Goal: Task Accomplishment & Management: Manage account settings

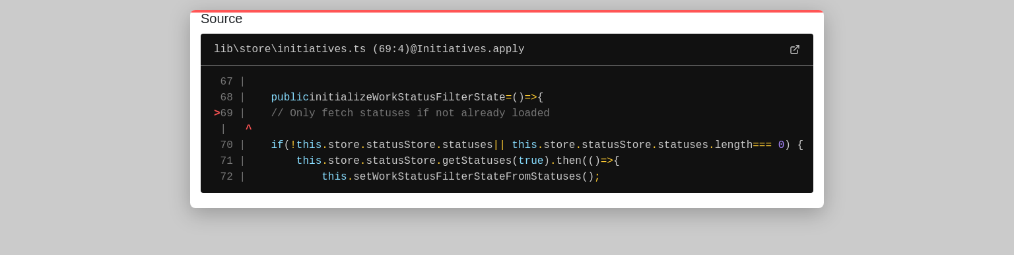
scroll to position [102, 0]
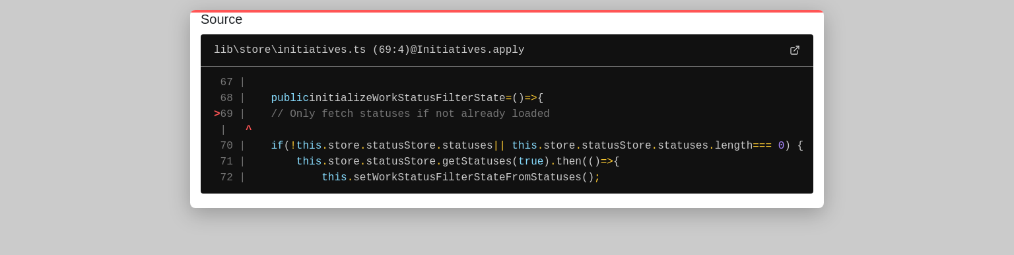
click at [461, 147] on span "statuses" at bounding box center [467, 146] width 51 height 12
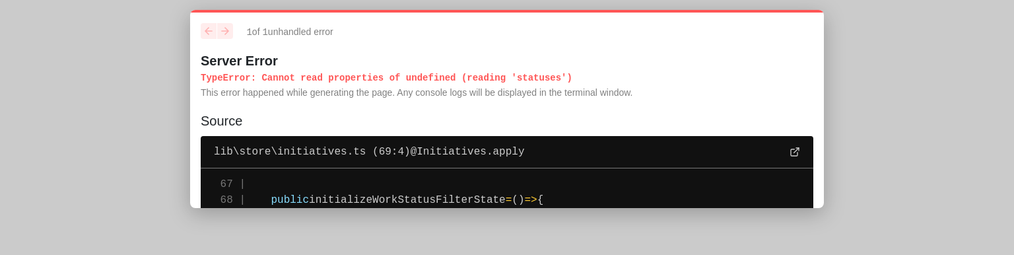
drag, startPoint x: 201, startPoint y: 55, endPoint x: 547, endPoint y: 75, distance: 346.5
click at [547, 75] on div "1 of 1 unhandled error Server Error TypeError : Cannot read properties of undef…" at bounding box center [507, 61] width 613 height 77
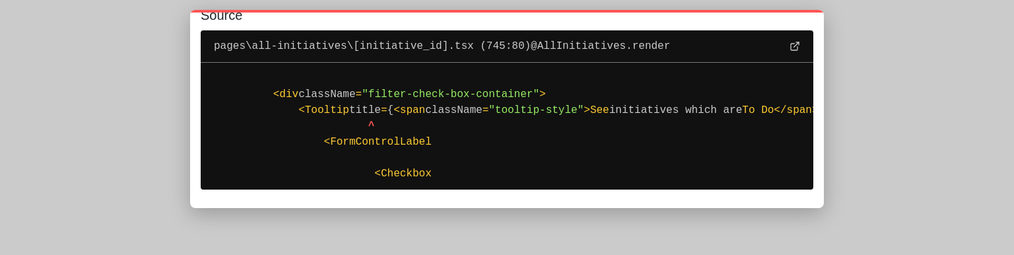
scroll to position [0, 361]
drag, startPoint x: 324, startPoint y: 130, endPoint x: 247, endPoint y: 93, distance: 85.6
click at [247, 93] on pre "743 | 744 | < div className = "filter-check-box-container" > > 745 | < Tooltip …" at bounding box center [507, 126] width 613 height 127
click at [271, 92] on span "<" at bounding box center [274, 94] width 7 height 12
click at [246, 86] on pre "743 | 744 | < div className = "filter-check-box-container" > > 745 | < Tooltip …" at bounding box center [507, 126] width 613 height 127
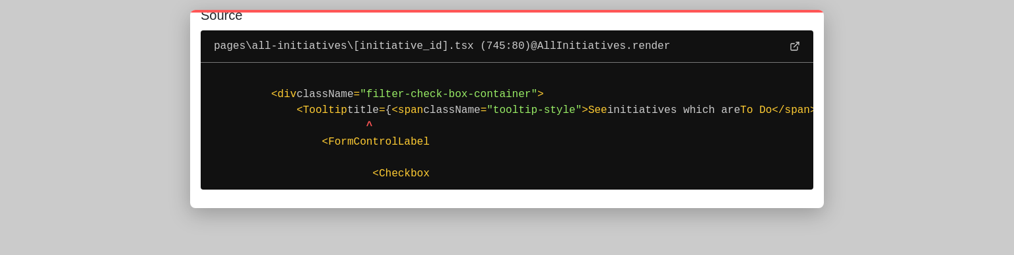
scroll to position [0, 0]
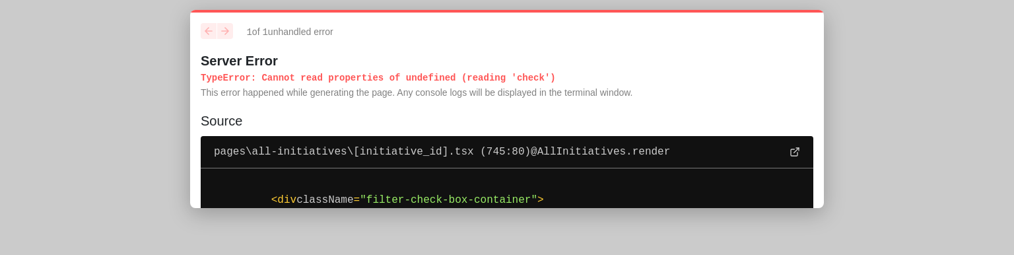
drag, startPoint x: 531, startPoint y: 79, endPoint x: 194, endPoint y: 74, distance: 336.7
click at [194, 74] on div "1 of 1 unhandled error Server Error TypeError : Cannot read properties of undef…" at bounding box center [507, 109] width 634 height 198
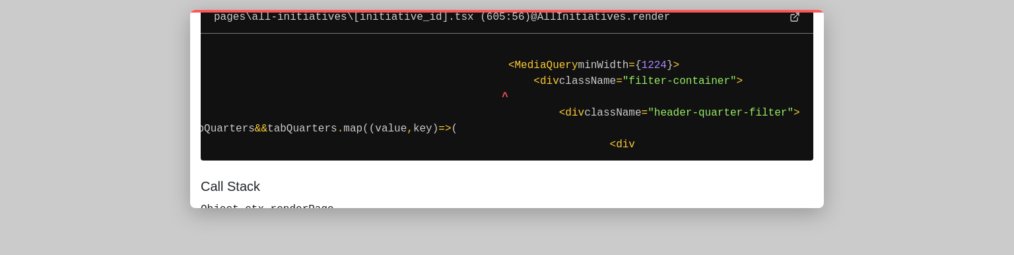
scroll to position [0, 127]
click at [255, 128] on span "{tabQuarters" at bounding box center [217, 129] width 76 height 12
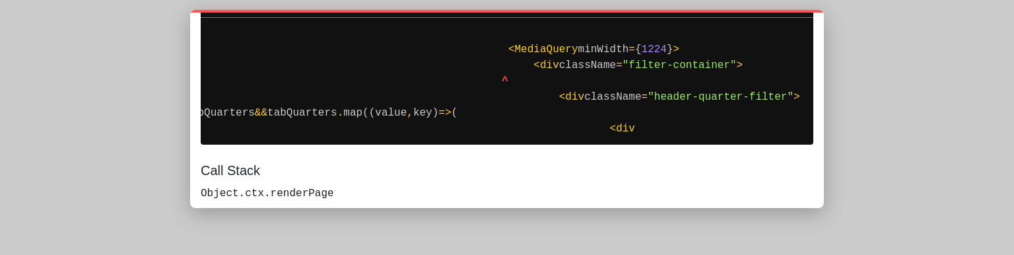
scroll to position [153, 0]
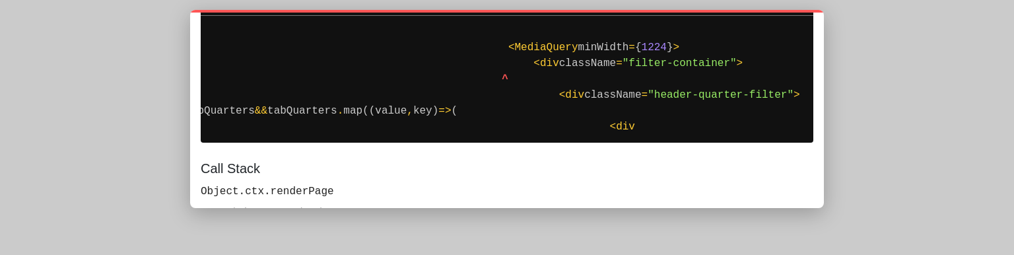
click at [475, 69] on pre "603 | 604 | < MediaQuery minWidth = { 1224 } > > 605 | < div className = "filte…" at bounding box center [507, 79] width 613 height 127
drag, startPoint x: 432, startPoint y: 42, endPoint x: 603, endPoint y: 43, distance: 171.0
click at [603, 43] on pre "603 | 604 | < MediaQuery minWidth = { 1224 } > > 605 | < div className = "filte…" at bounding box center [507, 79] width 613 height 127
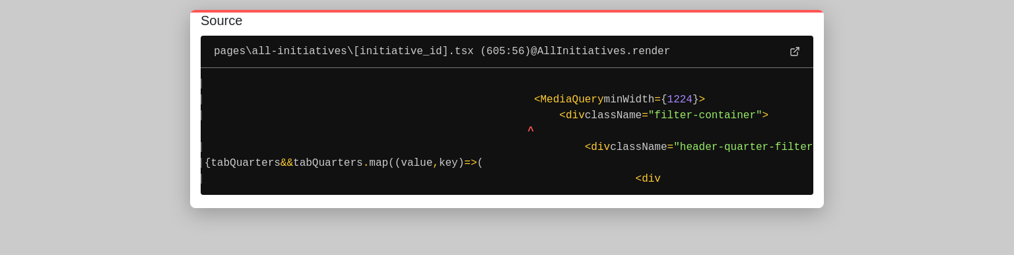
scroll to position [0, 0]
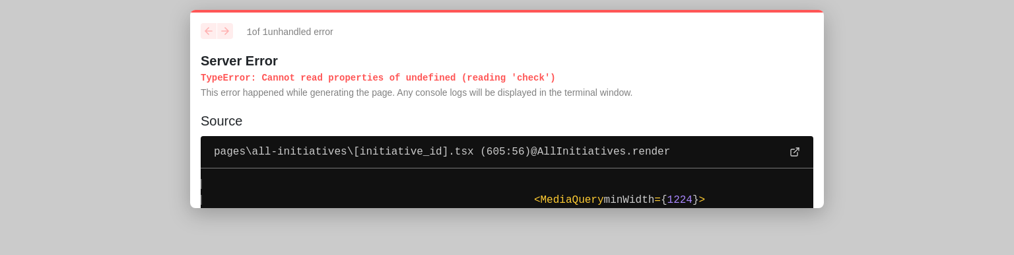
click at [515, 168] on pre "603 | 604 | < MediaQuery minWidth = { 1224 } > > 605 | < div className = "filte…" at bounding box center [507, 231] width 613 height 127
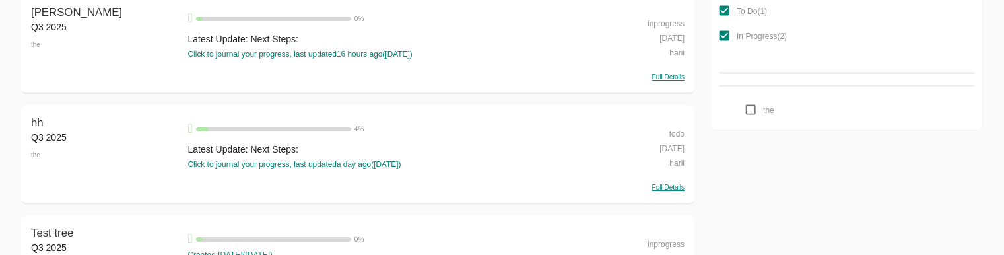
scroll to position [65, 0]
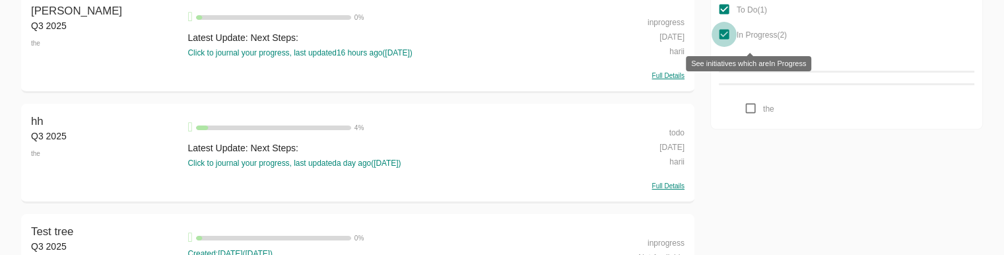
click at [724, 38] on input "In Progress ( 2 )" at bounding box center [724, 34] width 25 height 25
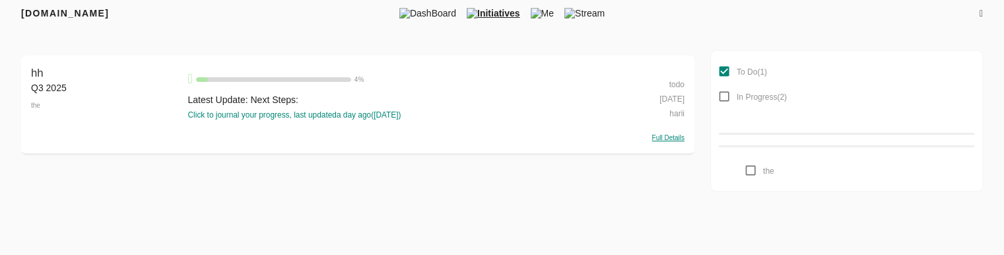
scroll to position [0, 0]
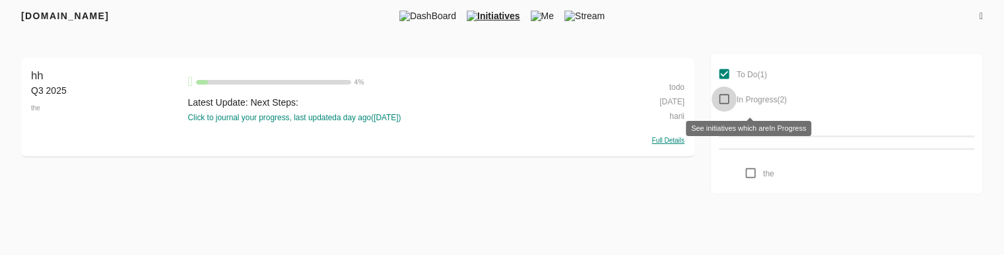
click at [726, 95] on input "In Progress ( 2 )" at bounding box center [724, 98] width 25 height 25
checkbox input "true"
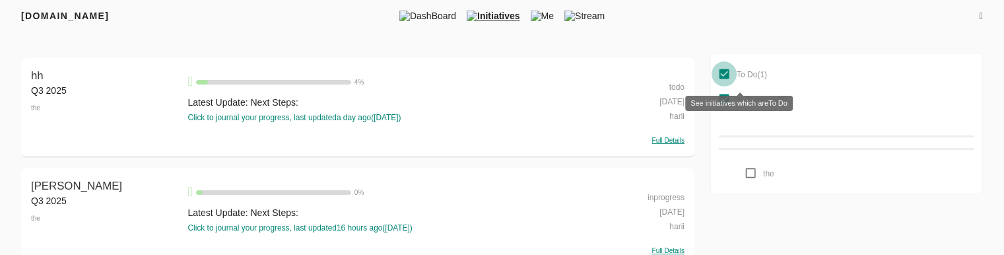
click at [728, 72] on input "To Do ( 1 )" at bounding box center [724, 73] width 25 height 25
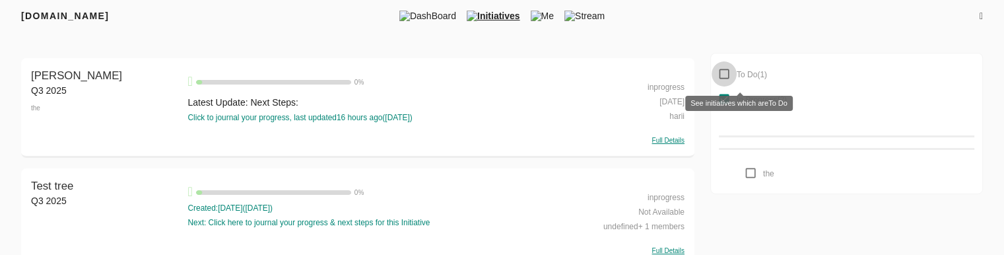
click at [728, 72] on input "To Do ( 1 )" at bounding box center [724, 73] width 25 height 25
checkbox input "true"
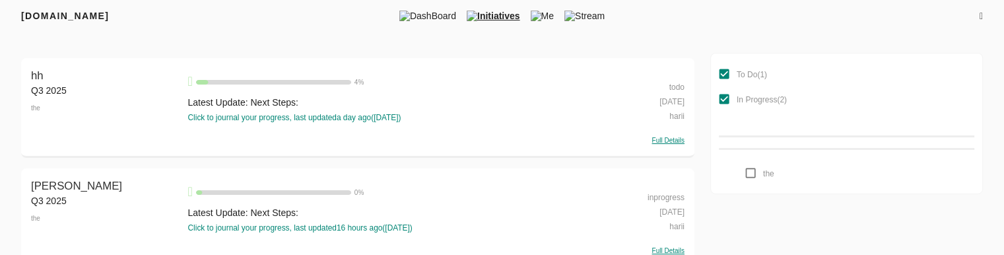
scroll to position [29, 0]
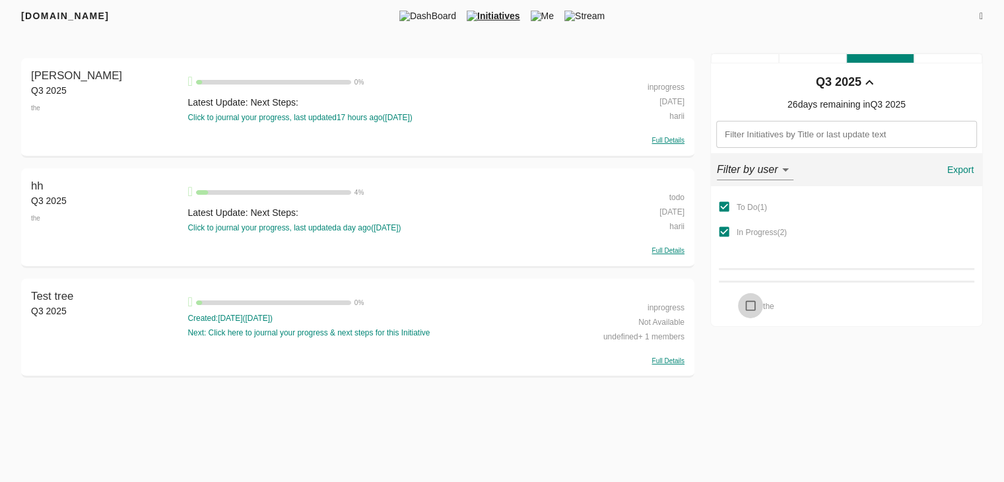
click at [754, 254] on input "the" at bounding box center [750, 305] width 25 height 25
checkbox input "false"
click at [719, 230] on input "In Progress ( 2 )" at bounding box center [724, 231] width 25 height 25
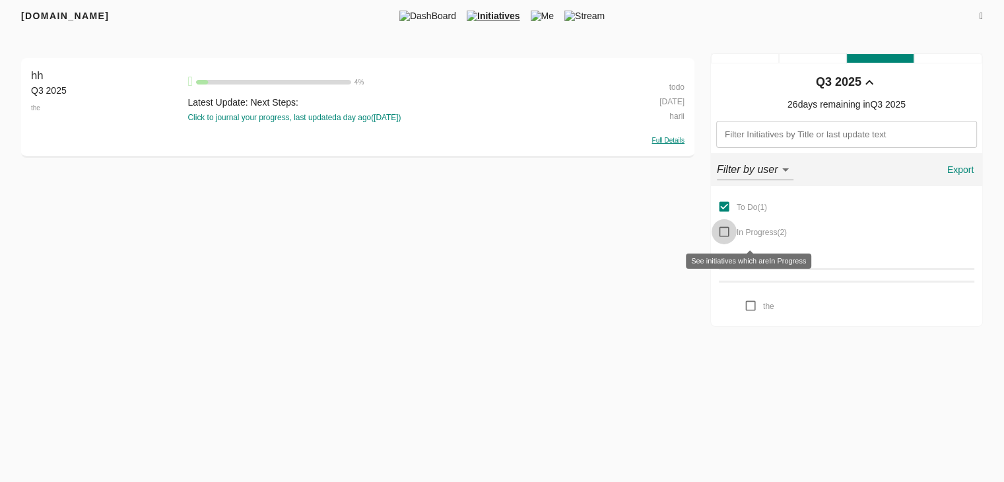
click at [719, 230] on input "In Progress ( 2 )" at bounding box center [724, 231] width 25 height 25
checkbox input "true"
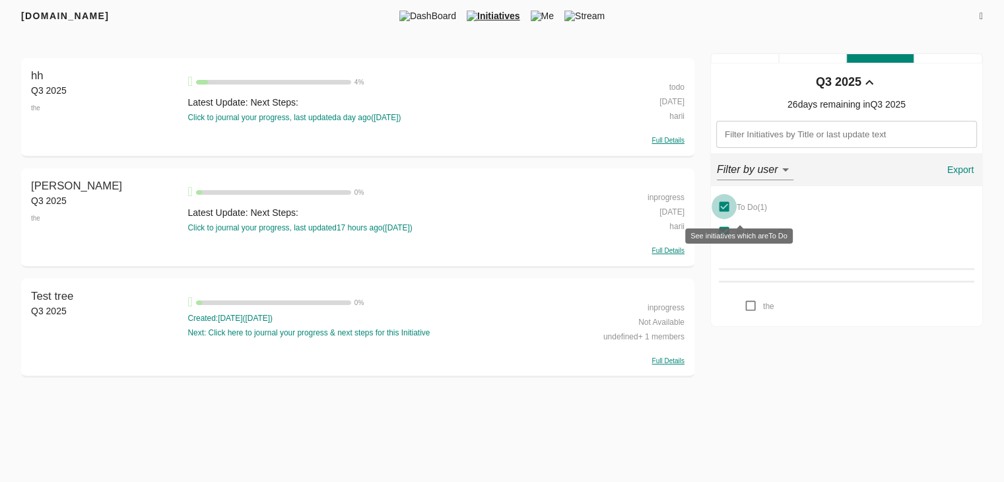
click at [722, 205] on input "To Do ( 1 )" at bounding box center [724, 206] width 25 height 25
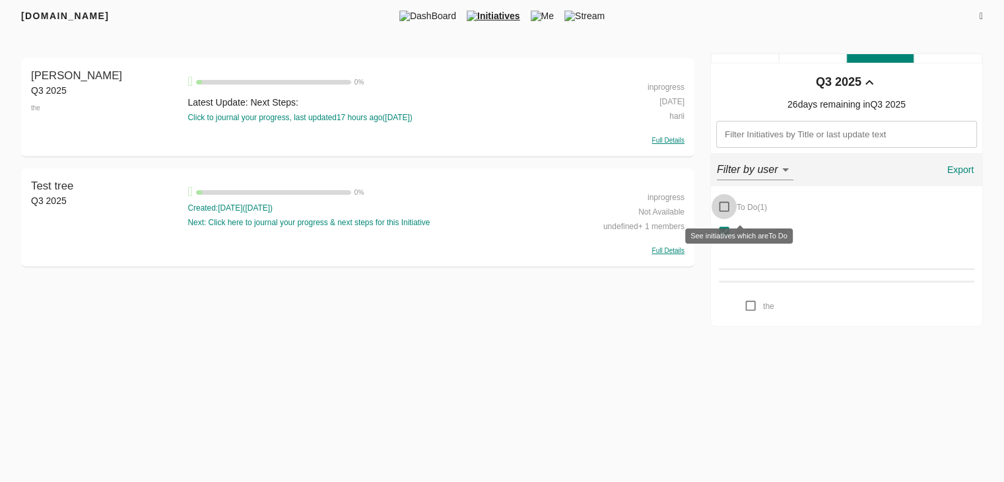
click at [722, 205] on input "To Do ( 1 )" at bounding box center [724, 206] width 25 height 25
checkbox input "true"
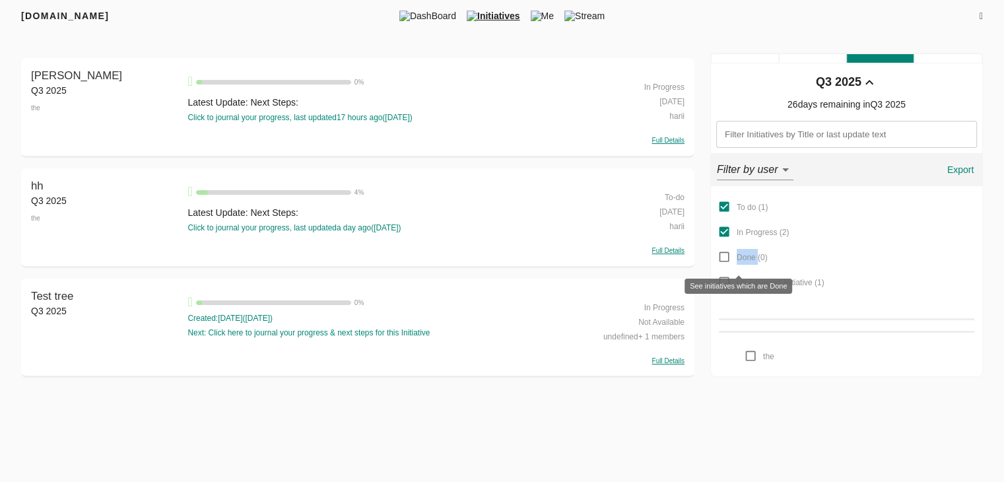
drag, startPoint x: 757, startPoint y: 257, endPoint x: 734, endPoint y: 256, distance: 22.5
click at [734, 256] on label "Done ( 0 )" at bounding box center [740, 256] width 56 height 25
copy span "Done"
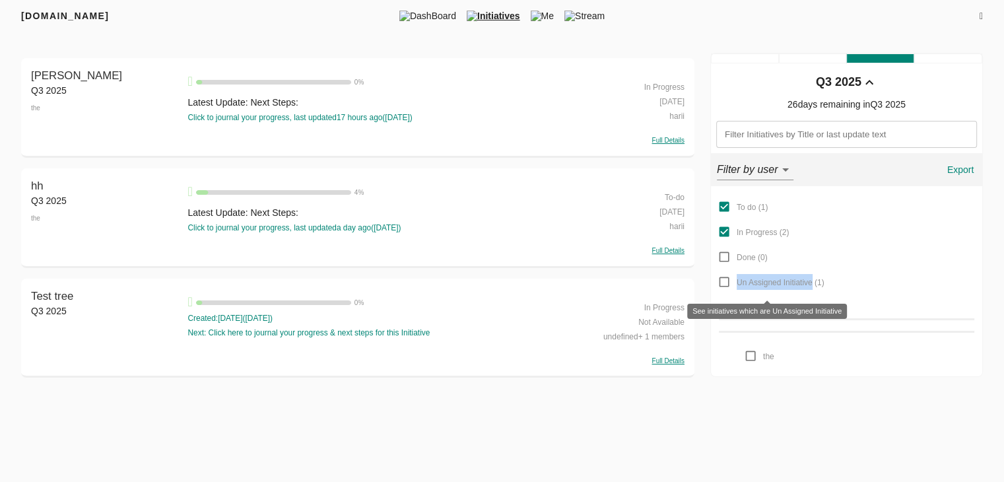
drag, startPoint x: 813, startPoint y: 282, endPoint x: 729, endPoint y: 281, distance: 83.9
click at [729, 281] on label "Un Assigned Initiative ( 1 )" at bounding box center [768, 281] width 113 height 25
copy span "Un Assigned Initiative"
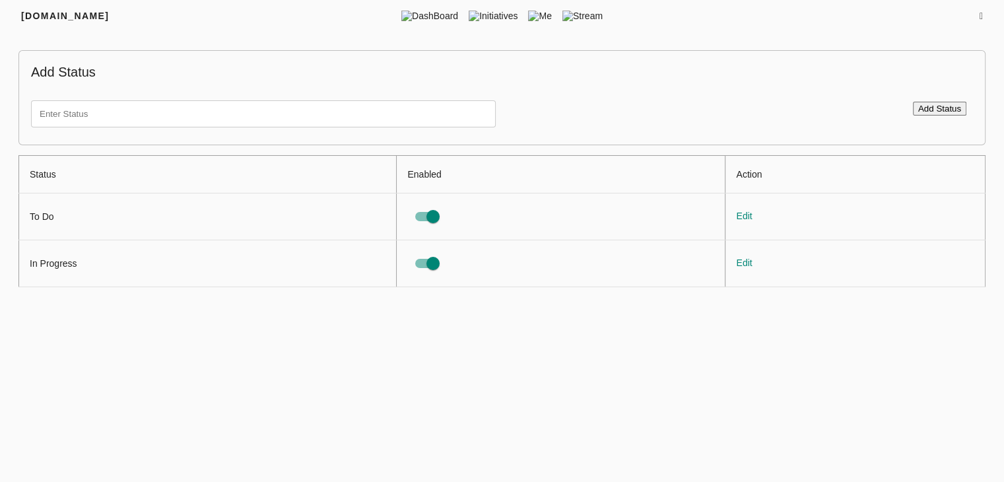
click at [209, 122] on input "text" at bounding box center [263, 113] width 465 height 27
paste input "Un Assigned Initiative"
type input "Un Assigned Initiative"
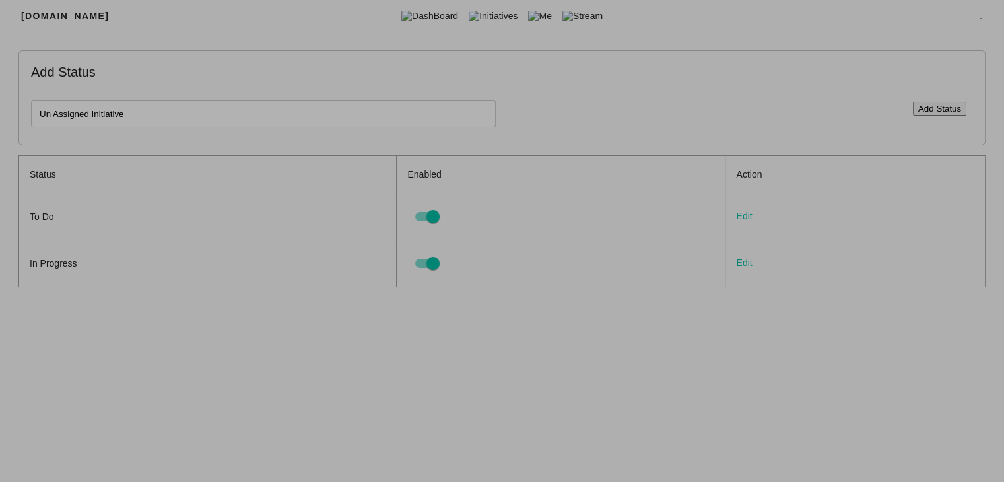
click at [940, 107] on span "Add Status" at bounding box center [939, 109] width 43 height 10
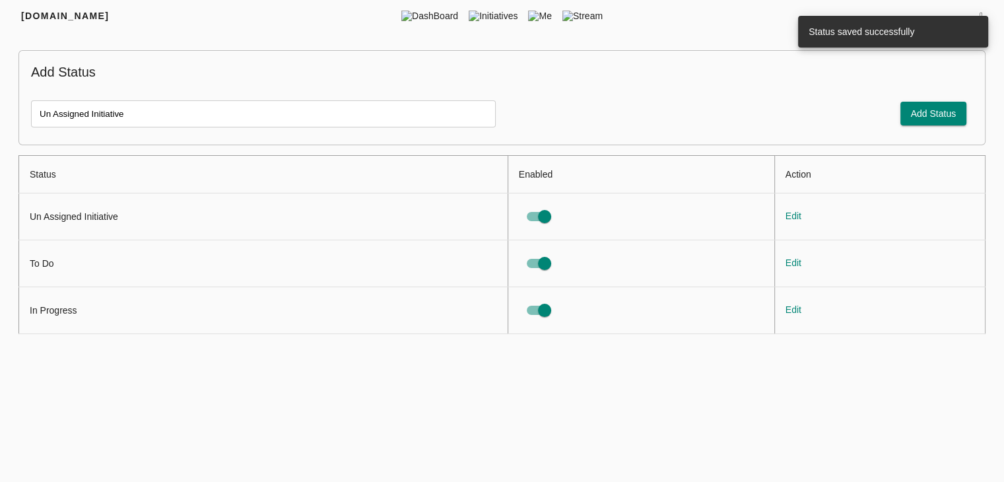
click at [277, 111] on input "Un Assigned Initiative" at bounding box center [263, 113] width 465 height 27
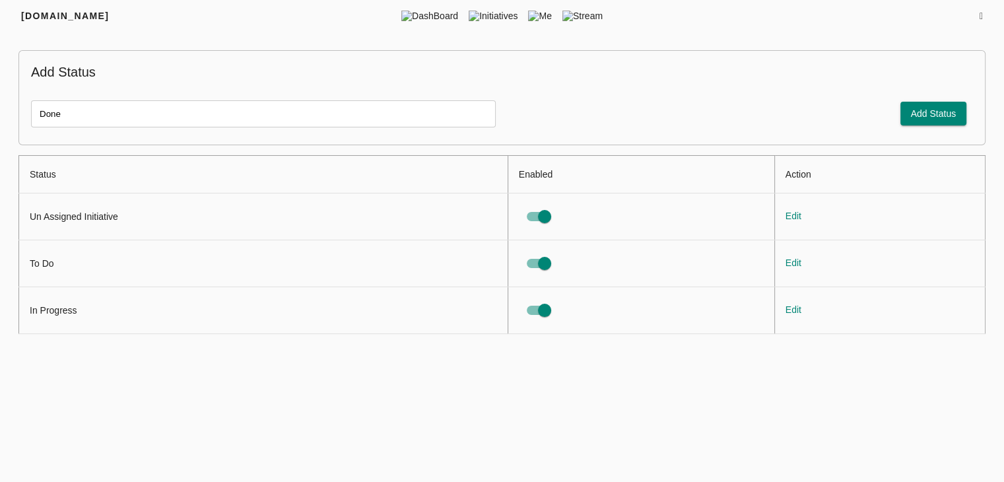
type input "Done"
click at [941, 114] on span "Add Status" at bounding box center [934, 114] width 46 height 17
click at [792, 257] on span "Edit" at bounding box center [794, 263] width 16 height 17
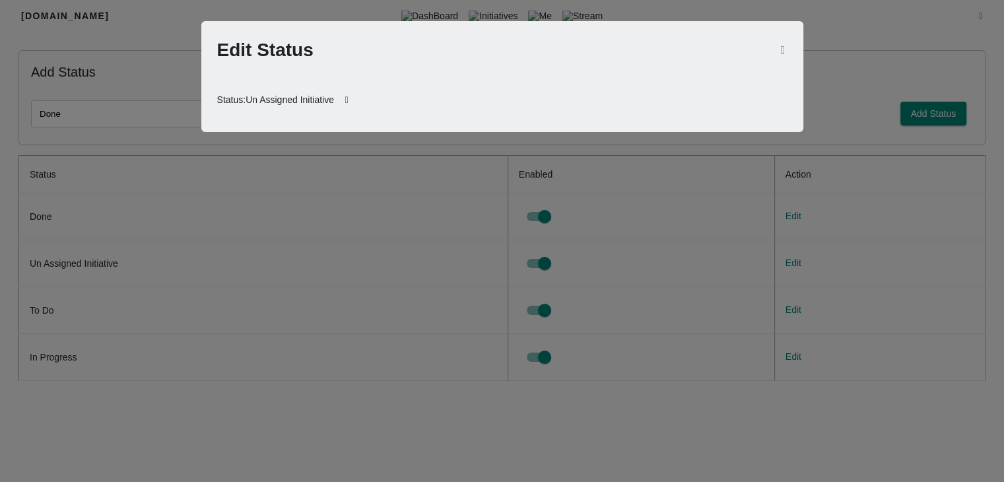
click at [358, 100] on icon at bounding box center [347, 101] width 26 height 32
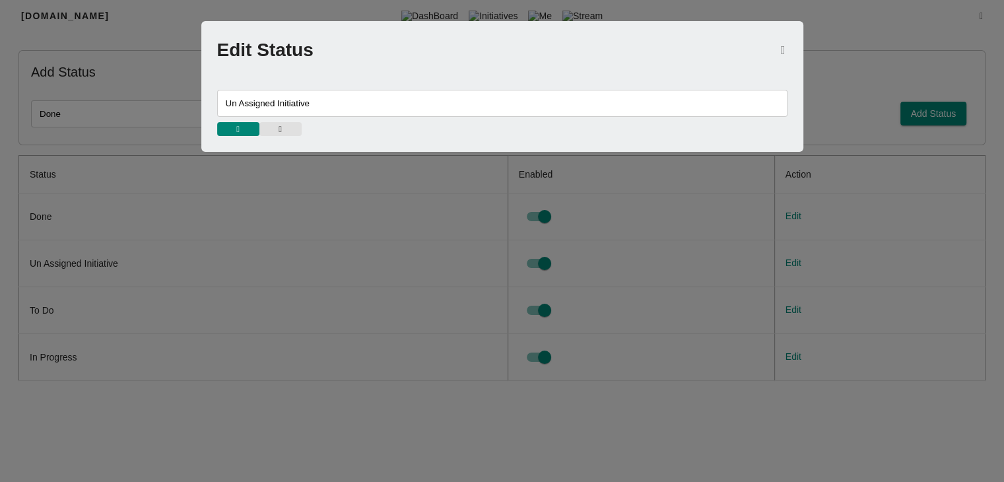
click at [324, 100] on input "Un Assigned Initiative" at bounding box center [502, 103] width 570 height 27
type input "Un Assigned Initiatives"
click at [243, 130] on span "button" at bounding box center [238, 129] width 29 height 9
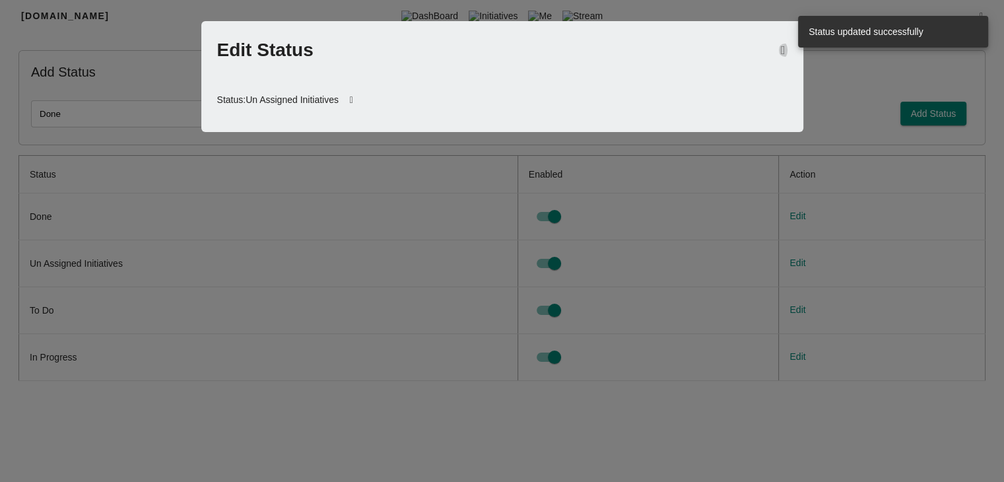
click at [781, 45] on icon "button" at bounding box center [783, 50] width 5 height 12
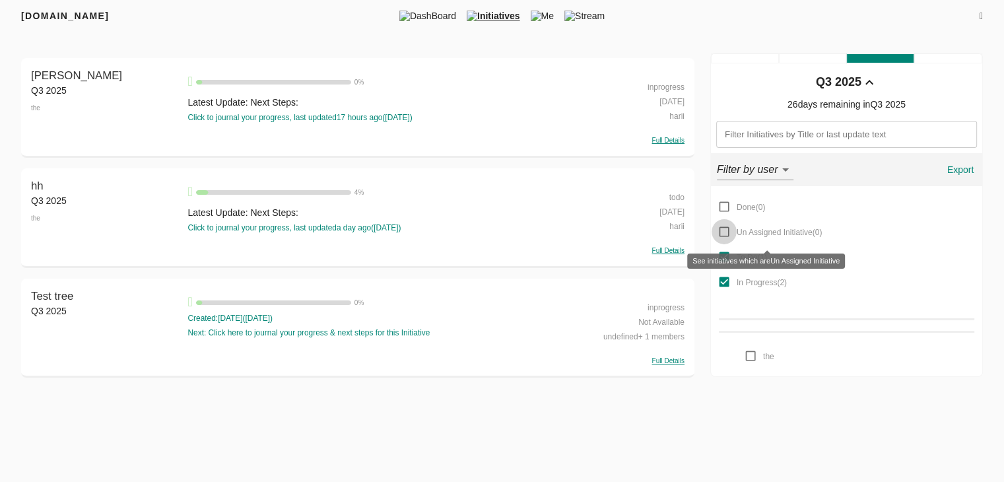
click at [722, 234] on input "Un Assigned Initiative ( 0 )" at bounding box center [724, 231] width 25 height 25
checkbox input "true"
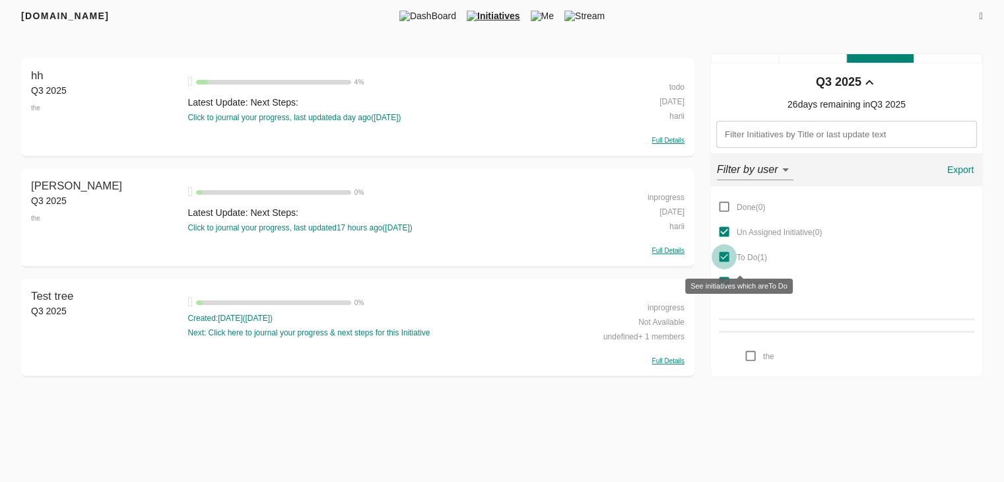
click at [721, 253] on input "To Do ( 1 )" at bounding box center [724, 256] width 25 height 25
checkbox input "false"
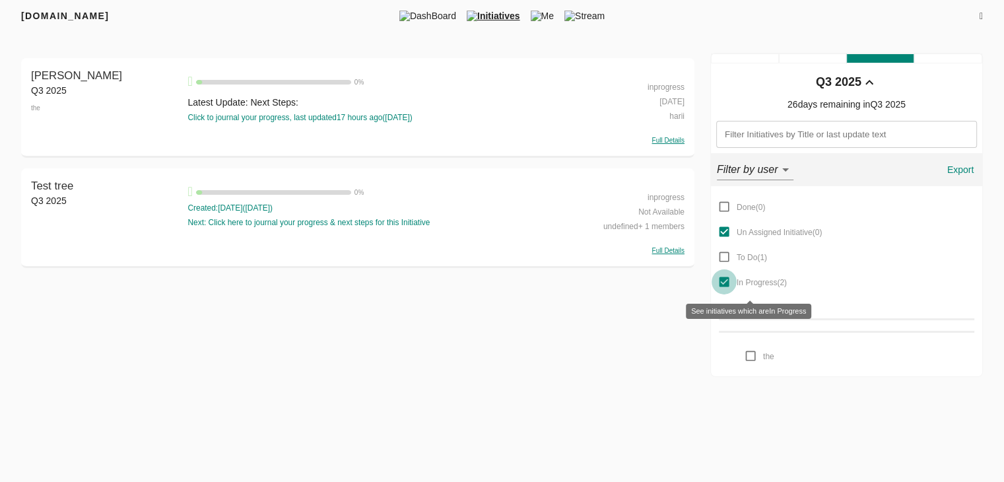
click at [723, 282] on input "In Progress ( 2 )" at bounding box center [724, 281] width 25 height 25
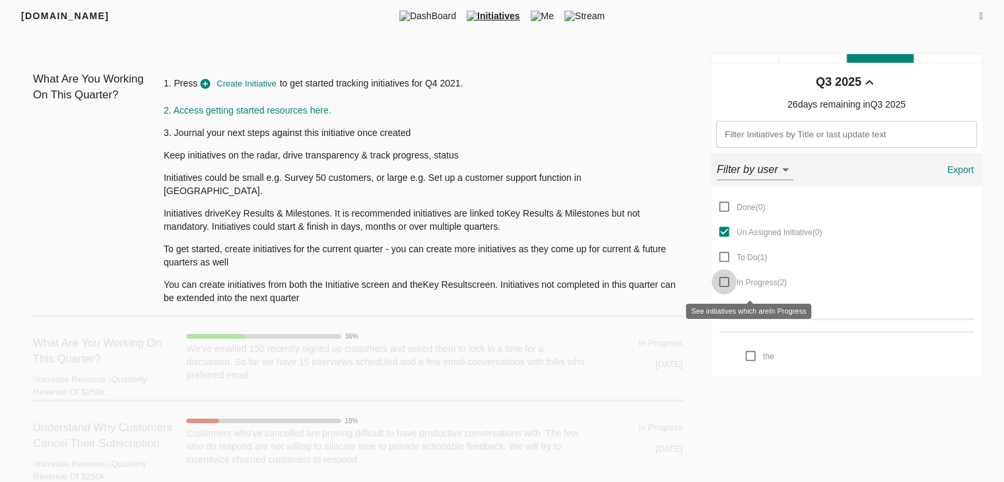
click at [724, 277] on input "In Progress ( 2 )" at bounding box center [724, 281] width 25 height 25
checkbox input "true"
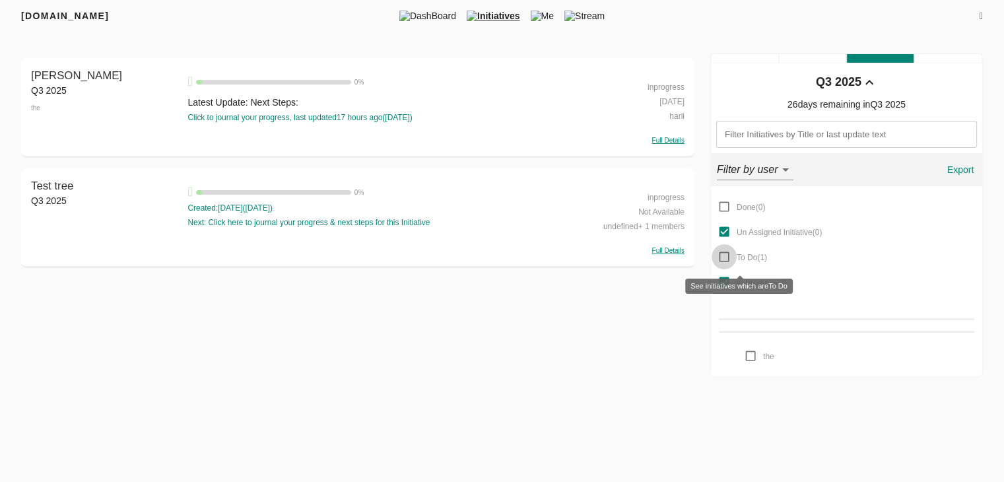
click at [722, 254] on input "To Do ( 1 )" at bounding box center [724, 256] width 25 height 25
checkbox input "true"
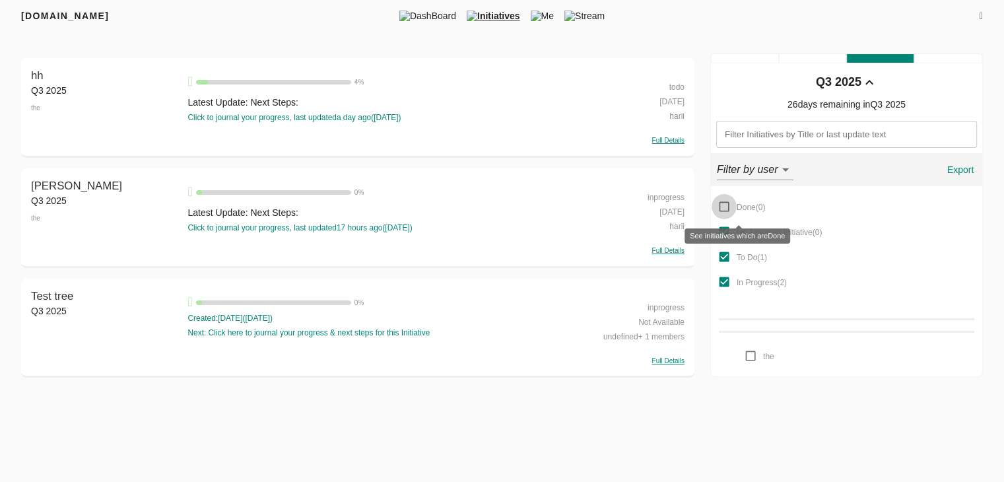
click at [724, 201] on input "Done ( 0 )" at bounding box center [724, 206] width 25 height 25
checkbox input "false"
click at [677, 145] on div "Full Details" at bounding box center [635, 139] width 98 height 13
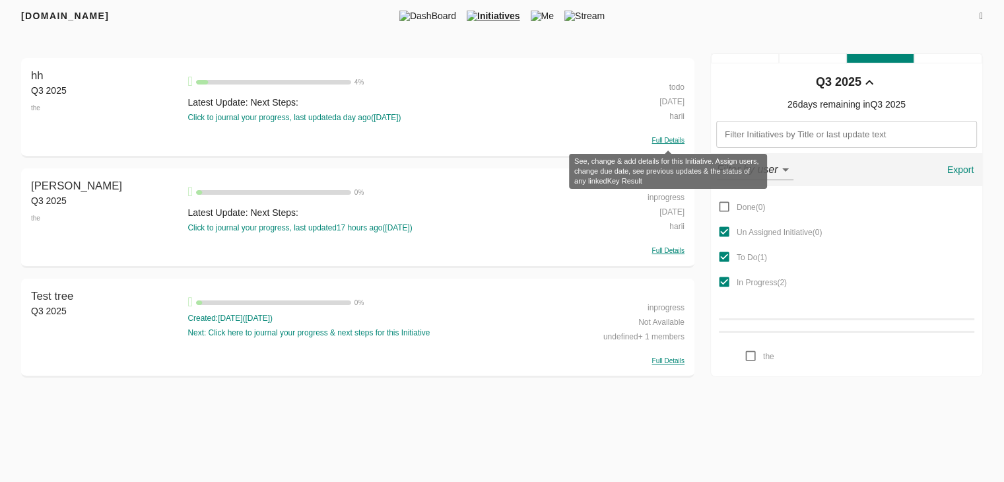
click at [662, 142] on span "Full Details" at bounding box center [668, 140] width 32 height 7
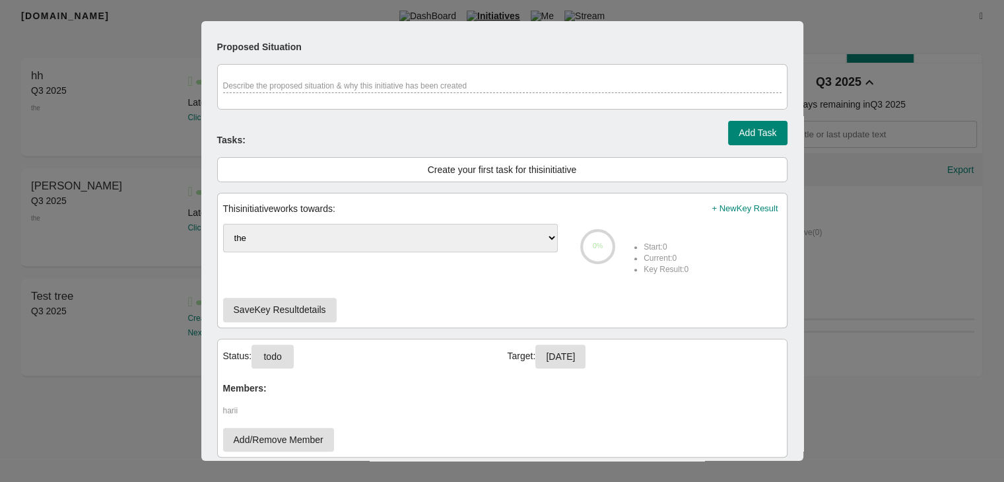
scroll to position [473, 0]
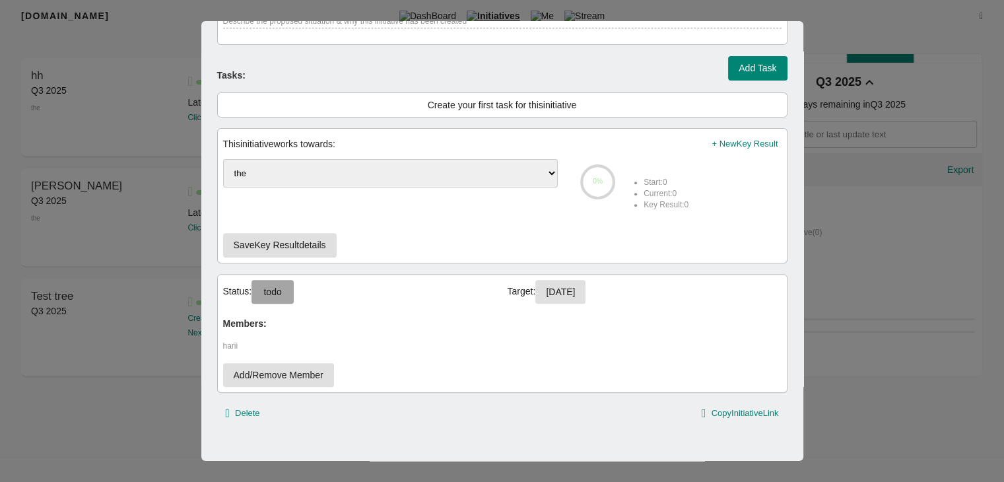
click at [283, 284] on span "todo" at bounding box center [272, 292] width 21 height 17
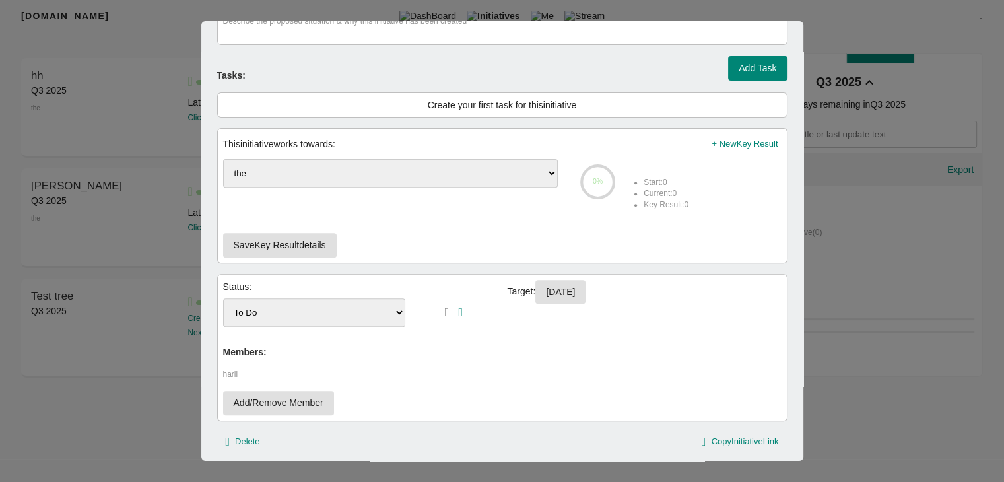
click at [297, 302] on select "Done Un Assigned Initiative To Do In Progress" at bounding box center [314, 312] width 183 height 28
select select "done"
click at [223, 298] on select "Done Un Assigned Initiative To Do In Progress" at bounding box center [314, 312] width 183 height 28
click at [463, 306] on icon "button" at bounding box center [460, 312] width 5 height 12
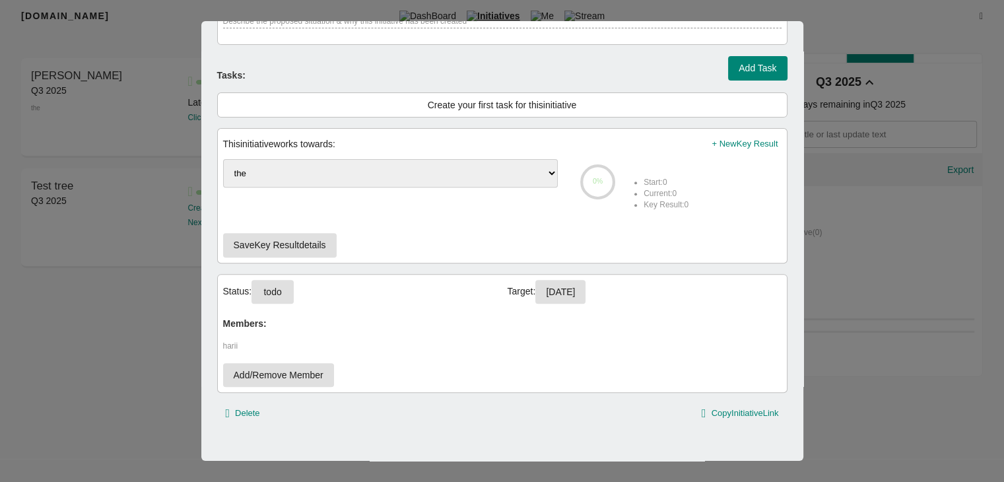
scroll to position [0, 0]
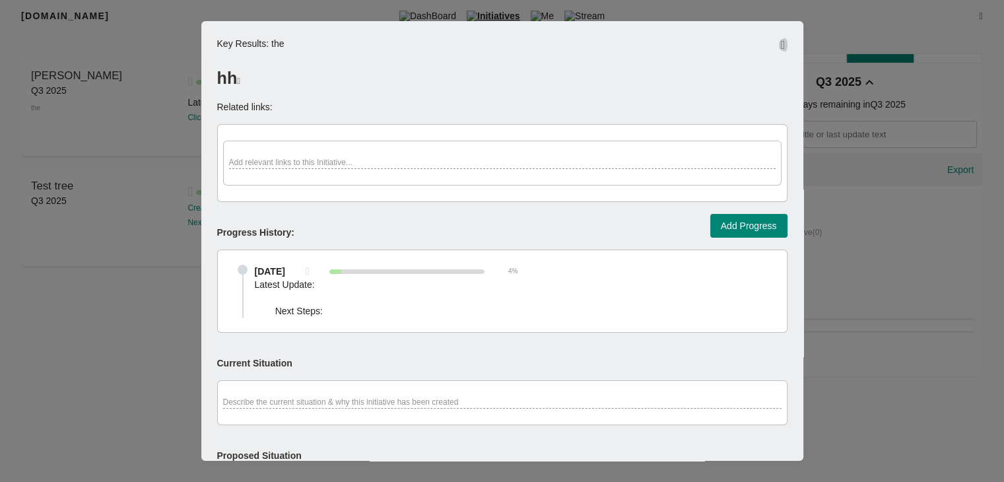
click at [779, 40] on button "button" at bounding box center [783, 45] width 9 height 16
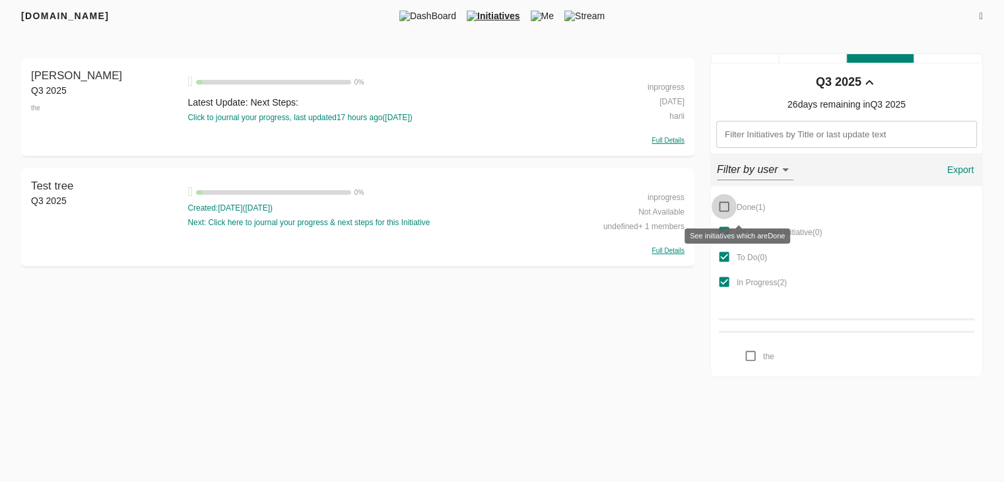
click at [726, 211] on input "Done ( 1 )" at bounding box center [724, 206] width 25 height 25
checkbox input "true"
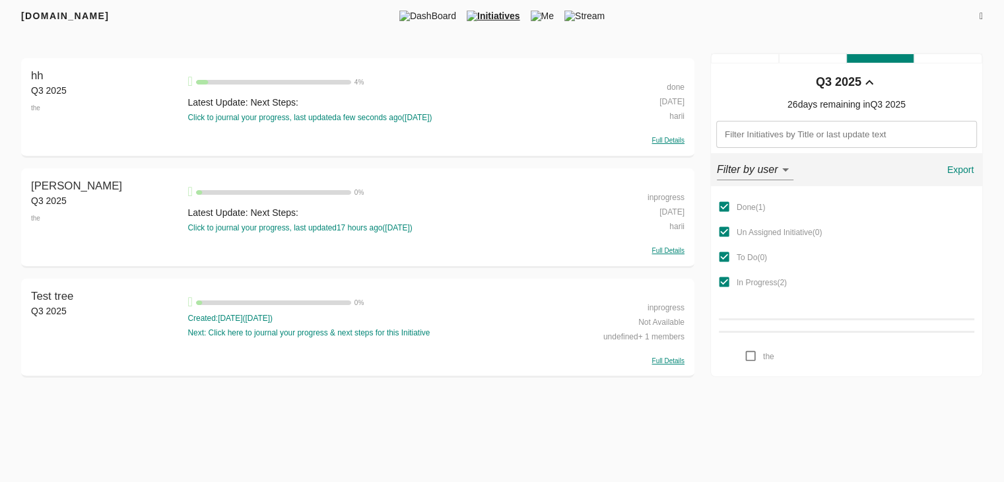
click at [858, 278] on div "Done ( 1 ) Un Assigned Initiative ( 0 ) To Do ( 0 ) In Progress ( 2 ) the" at bounding box center [846, 281] width 255 height 174
click at [676, 87] on div "done" at bounding box center [635, 86] width 98 height 15
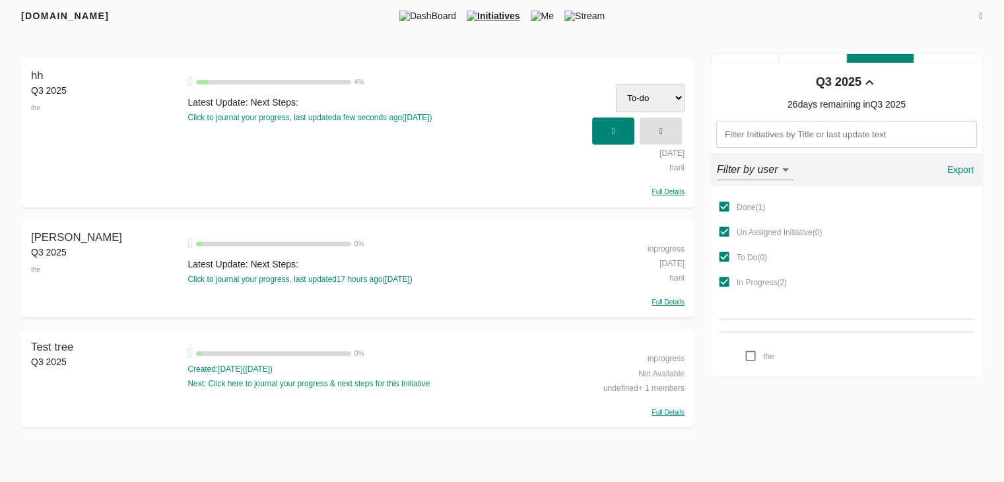
click at [665, 98] on select "To-do In Progress Done" at bounding box center [650, 98] width 69 height 28
click at [540, 184] on div "hh 4 % Latest Update: Next Steps: Click to journal your progress, last updated …" at bounding box center [383, 132] width 392 height 129
click at [655, 137] on span "button" at bounding box center [660, 131] width 29 height 22
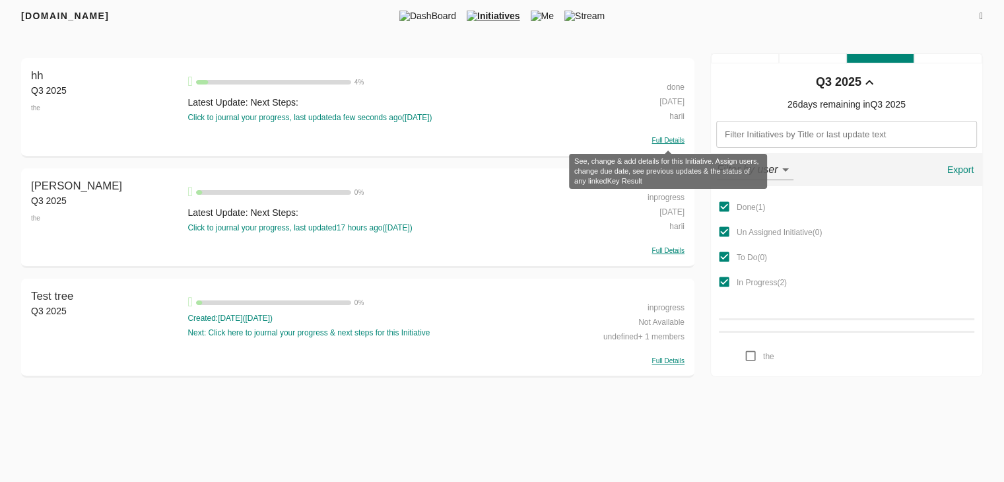
click at [655, 137] on span "Full Details" at bounding box center [668, 140] width 32 height 7
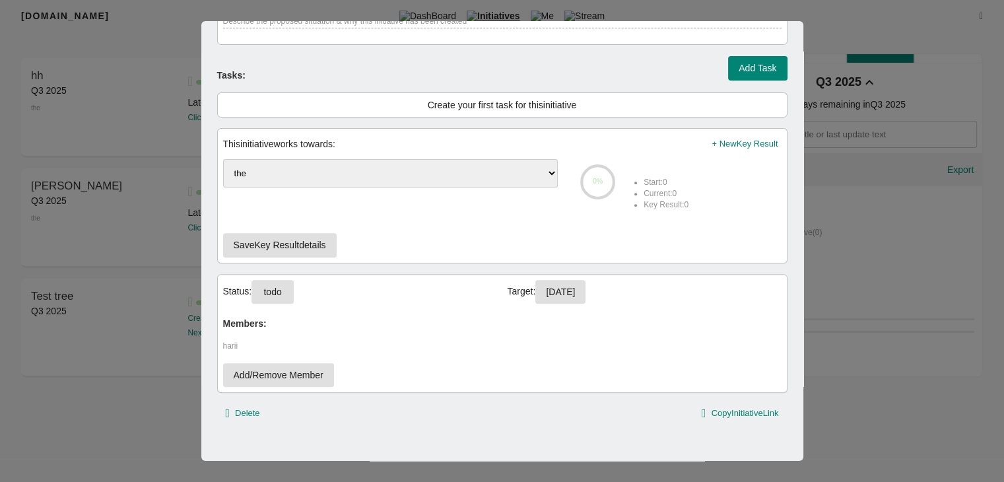
scroll to position [473, 0]
click at [281, 296] on span "todo" at bounding box center [272, 293] width 21 height 17
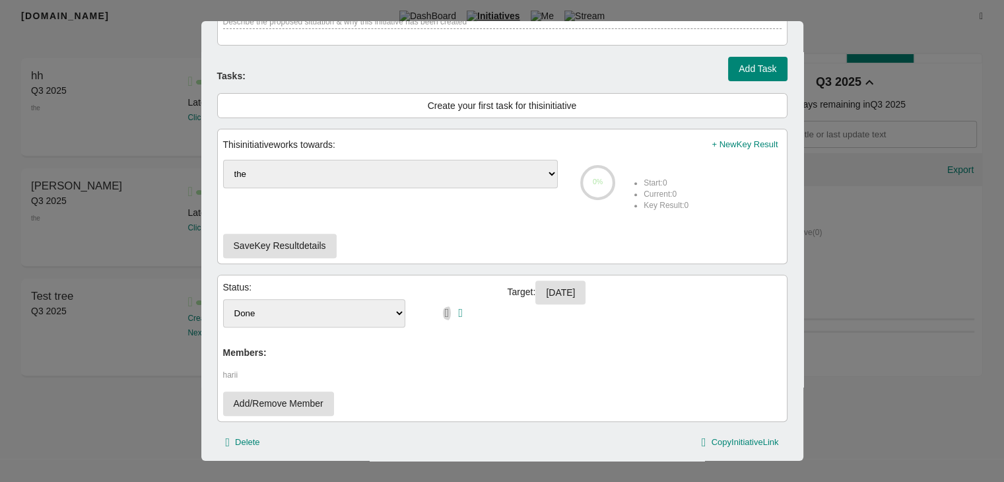
click at [445, 310] on icon "button" at bounding box center [447, 313] width 5 height 12
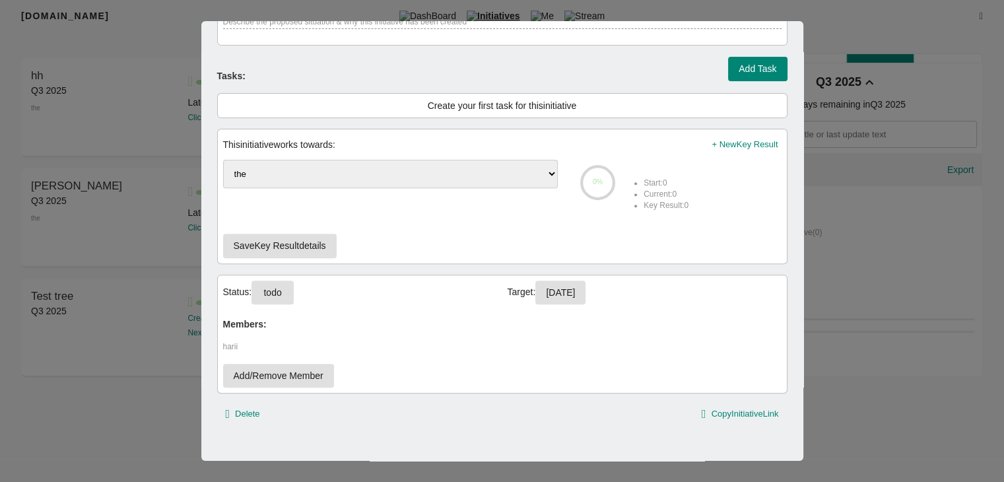
click at [137, 90] on div at bounding box center [502, 241] width 1004 height 482
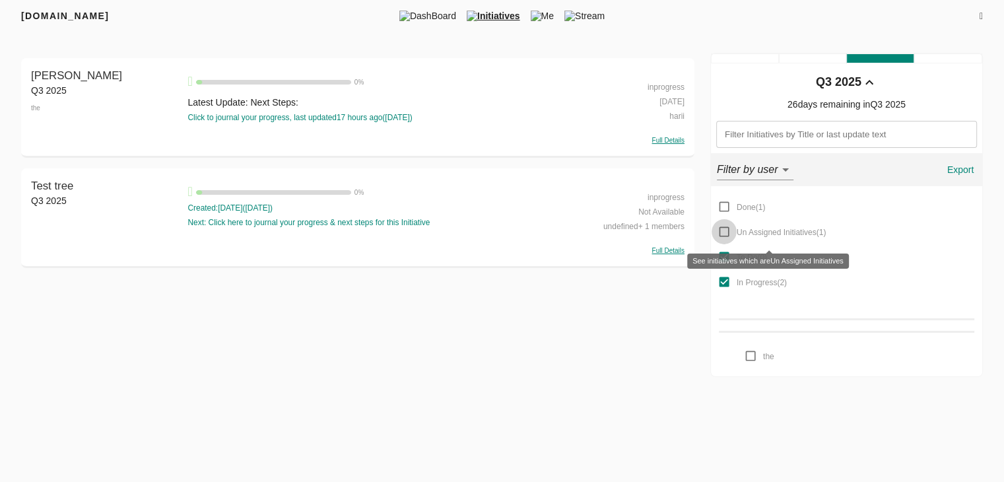
click at [727, 235] on input "Un Assigned Initiatives ( 1 )" at bounding box center [724, 231] width 25 height 25
checkbox input "false"
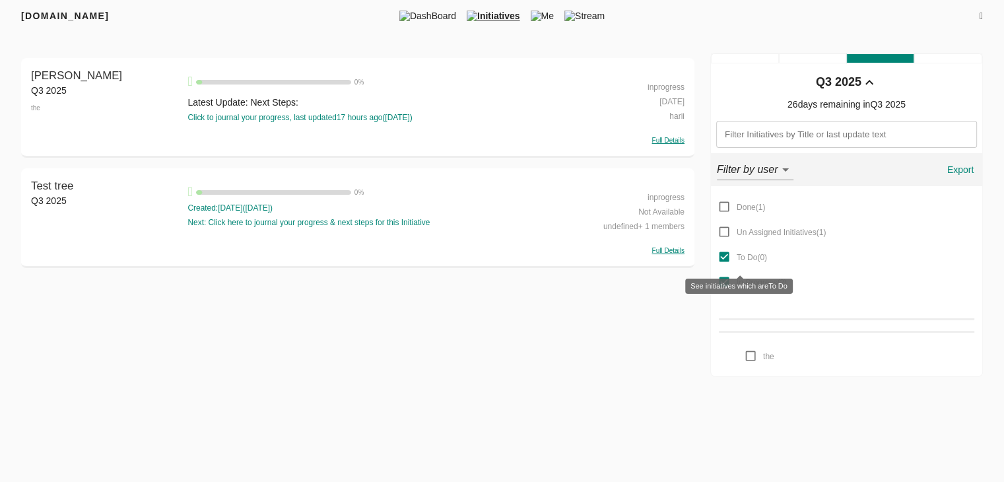
click at [724, 250] on input "To Do ( 0 )" at bounding box center [724, 256] width 25 height 25
checkbox input "false"
click at [721, 284] on input "In Progress ( 2 )" at bounding box center [724, 281] width 25 height 25
checkbox input "false"
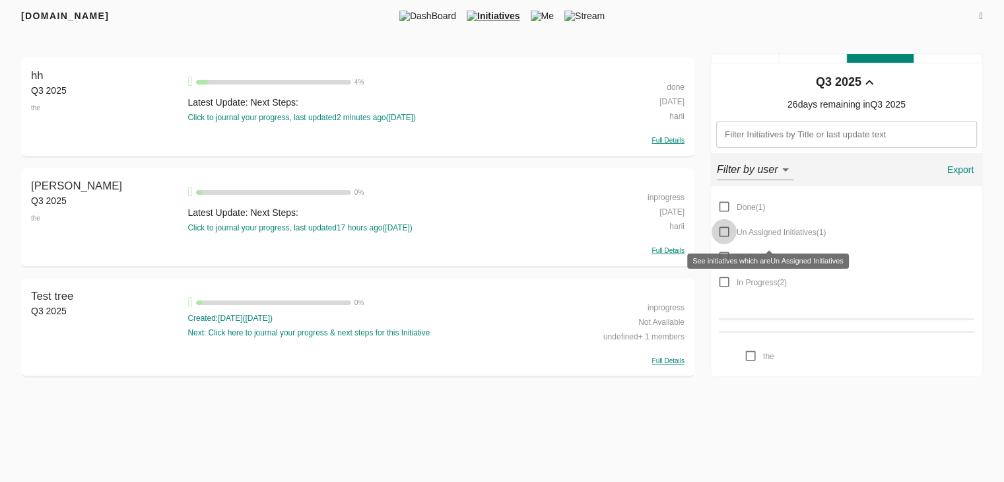
click at [724, 231] on input "Un Assigned Initiatives ( 1 )" at bounding box center [724, 231] width 25 height 25
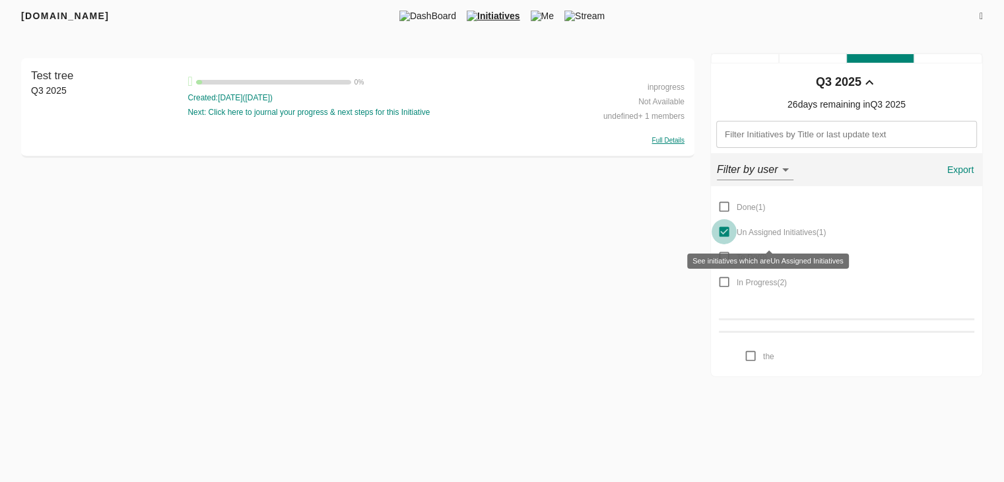
click at [724, 231] on input "Un Assigned Initiatives ( 1 )" at bounding box center [724, 231] width 25 height 25
checkbox input "false"
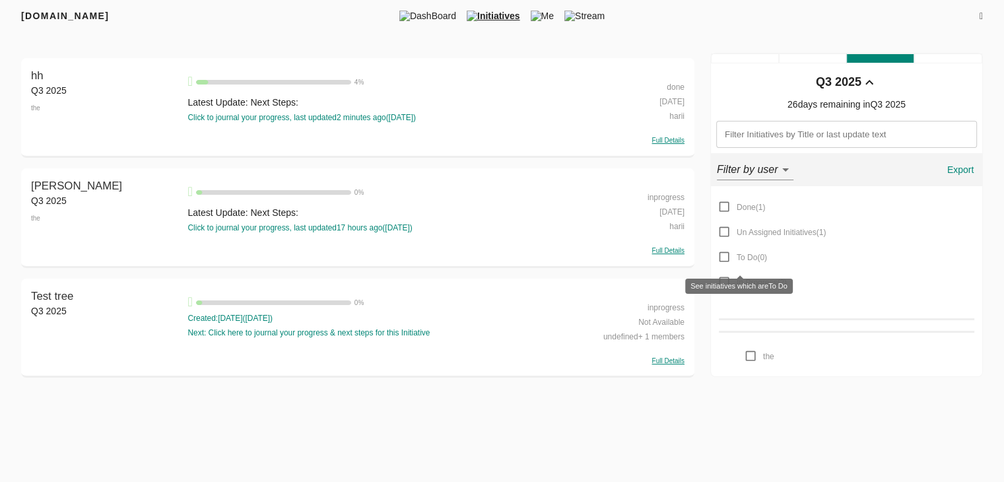
click at [718, 255] on input "To Do ( 0 )" at bounding box center [724, 256] width 25 height 25
checkbox input "true"
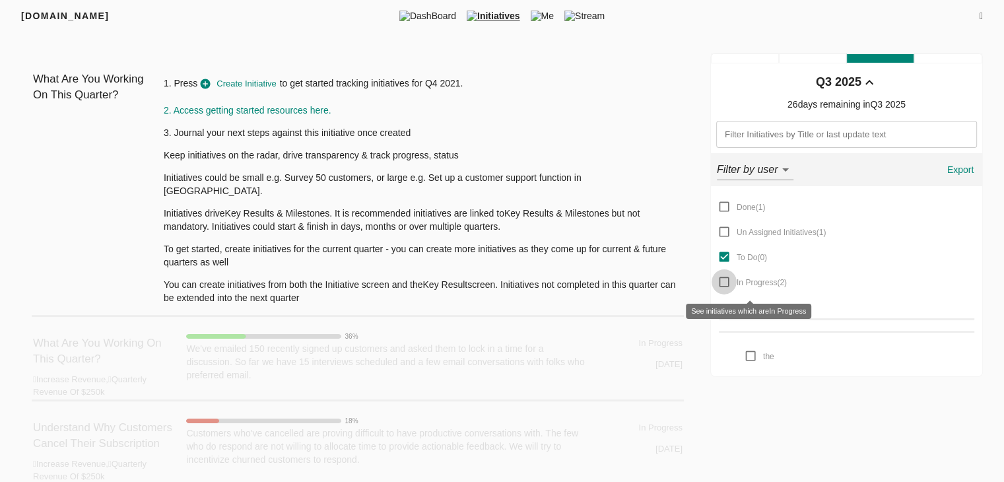
click at [724, 278] on input "In Progress ( 2 )" at bounding box center [724, 281] width 25 height 25
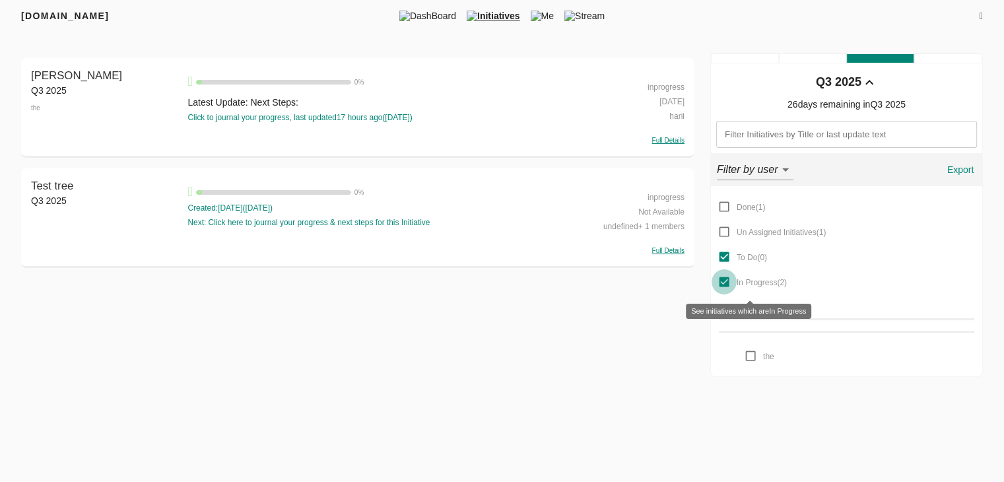
click at [724, 278] on input "In Progress ( 2 )" at bounding box center [724, 281] width 25 height 25
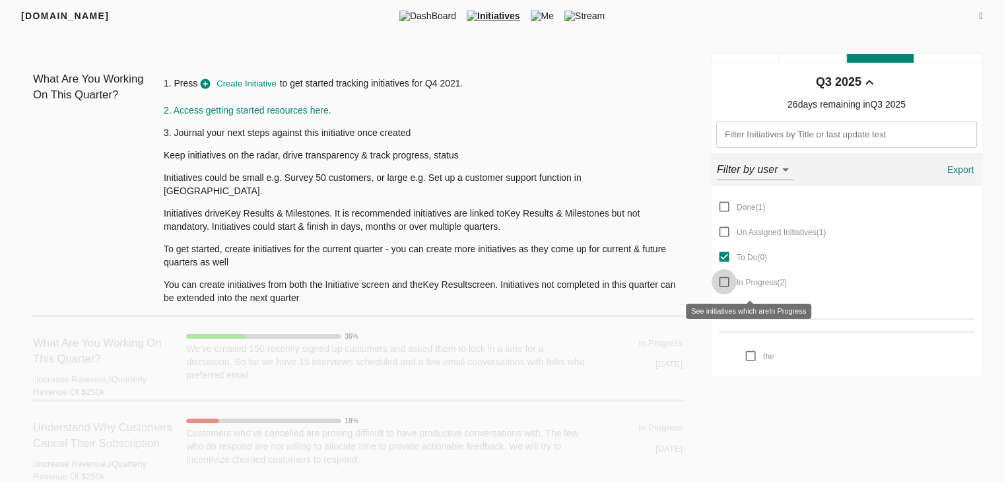
click at [725, 282] on input "In Progress ( 2 )" at bounding box center [724, 281] width 25 height 25
checkbox input "true"
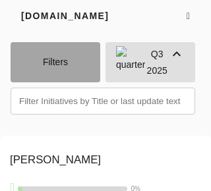
click at [58, 67] on span "Filters" at bounding box center [55, 62] width 69 height 17
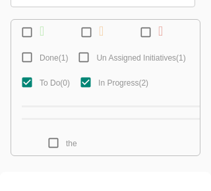
scroll to position [111, 0]
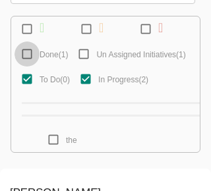
click at [28, 57] on input "Done ( 1 )" at bounding box center [27, 54] width 25 height 25
checkbox input "true"
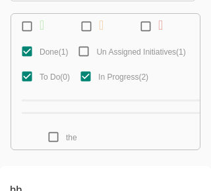
scroll to position [112, 0]
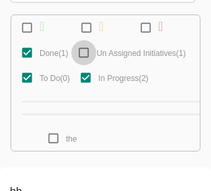
click at [71, 65] on input "Un Assigned Initiatives ( 1 )" at bounding box center [83, 52] width 25 height 25
checkbox input "true"
click at [25, 90] on input "To Do ( 0 )" at bounding box center [27, 77] width 25 height 25
checkbox input "false"
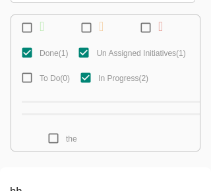
click at [87, 90] on input "In Progress ( 2 )" at bounding box center [85, 77] width 25 height 25
checkbox input "false"
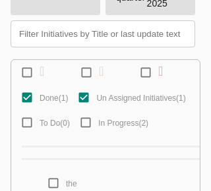
scroll to position [69, 0]
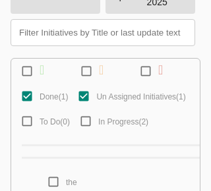
click at [27, 94] on input "Done ( 1 )" at bounding box center [27, 96] width 25 height 25
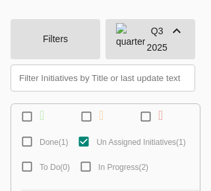
scroll to position [0, 0]
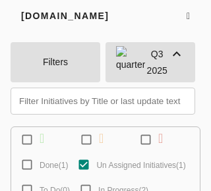
click at [29, 164] on input "Done ( 1 )" at bounding box center [27, 165] width 25 height 25
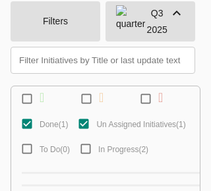
scroll to position [42, 0]
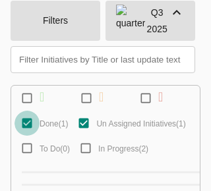
click at [28, 127] on input "Done ( 1 )" at bounding box center [27, 123] width 25 height 25
checkbox input "false"
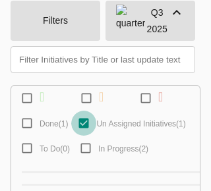
click at [71, 136] on input "Un Assigned Initiatives ( 1 )" at bounding box center [83, 123] width 25 height 25
checkbox input "false"
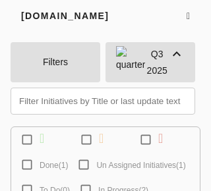
scroll to position [0, 0]
click at [26, 143] on input "checkbox" at bounding box center [27, 139] width 25 height 25
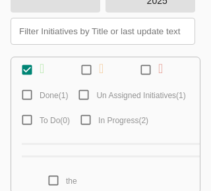
scroll to position [61, 0]
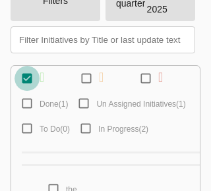
click at [26, 78] on input "checkbox" at bounding box center [27, 78] width 25 height 25
checkbox input "false"
click at [82, 79] on input "checkbox" at bounding box center [86, 78] width 25 height 25
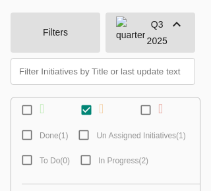
scroll to position [0, 0]
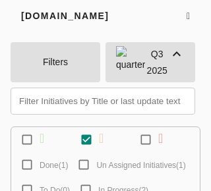
click at [86, 135] on input "checkbox" at bounding box center [86, 139] width 25 height 25
checkbox input "false"
click at [145, 143] on input "checkbox" at bounding box center [145, 139] width 25 height 25
checkbox input "true"
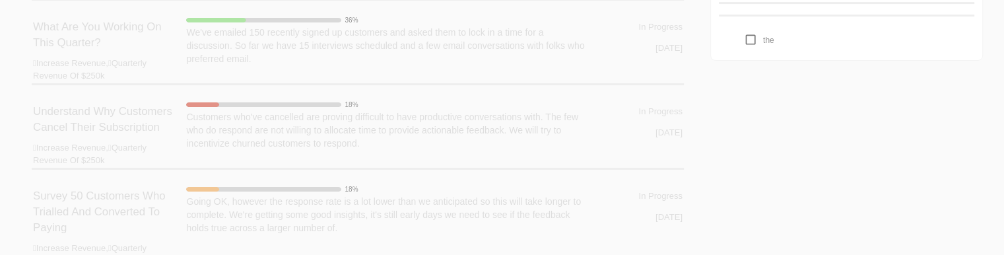
scroll to position [161, 0]
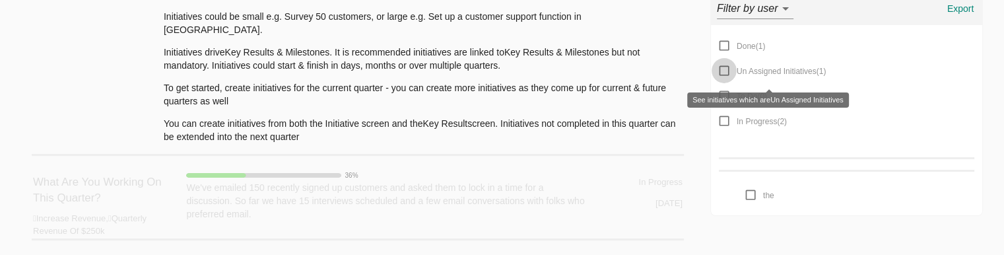
click at [723, 74] on input "Un Assigned Initiatives ( 1 )" at bounding box center [724, 70] width 25 height 25
checkbox input "true"
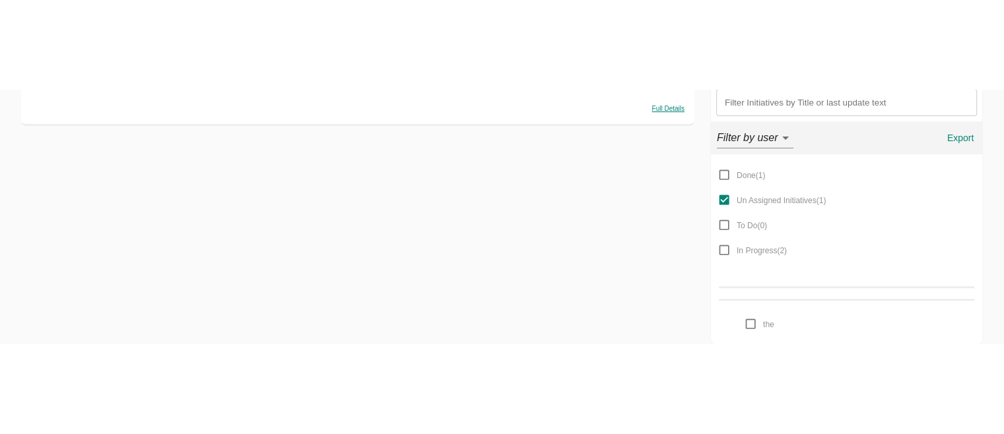
scroll to position [0, 0]
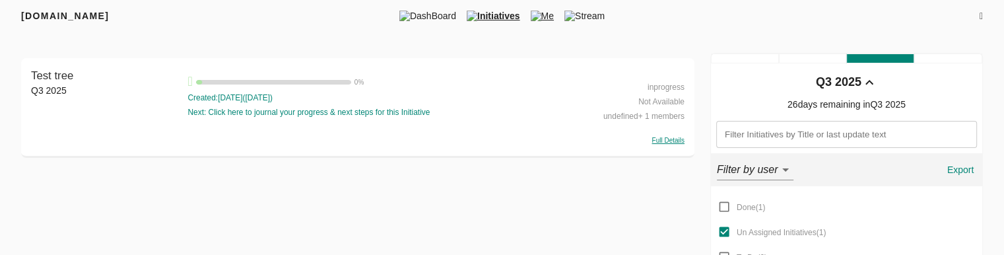
click at [551, 16] on span "Me" at bounding box center [542, 15] width 34 height 13
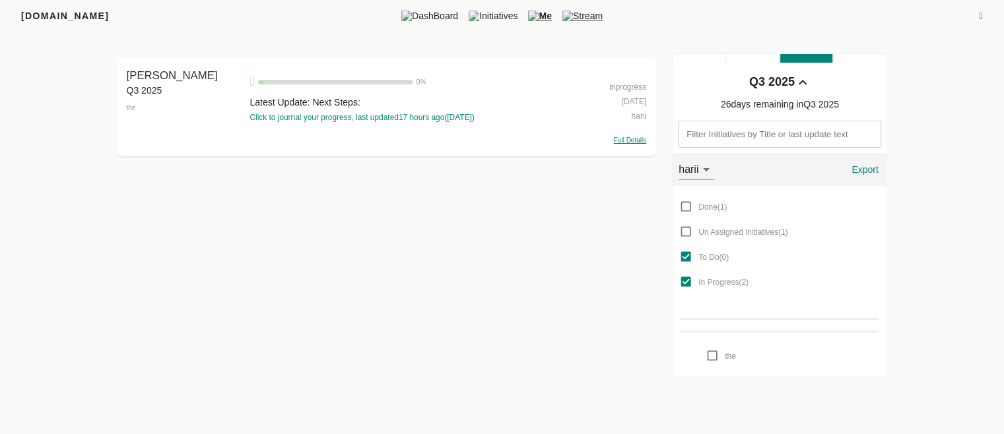
click at [573, 13] on img at bounding box center [567, 16] width 11 height 11
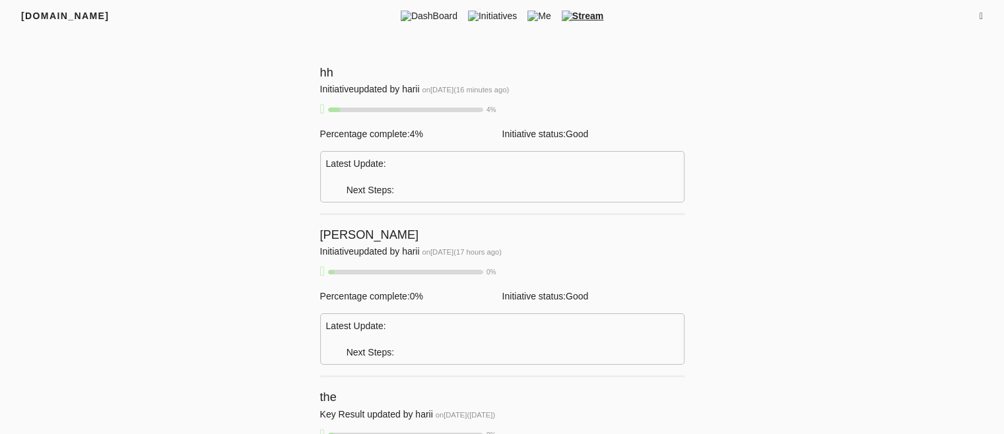
click at [450, 93] on span "on 04-09-2025 ( 16 minutes ago )" at bounding box center [465, 90] width 87 height 8
click at [401, 180] on div "Latest Update: Next Steps:" at bounding box center [502, 176] width 364 height 51
click at [468, 17] on img at bounding box center [473, 16] width 11 height 11
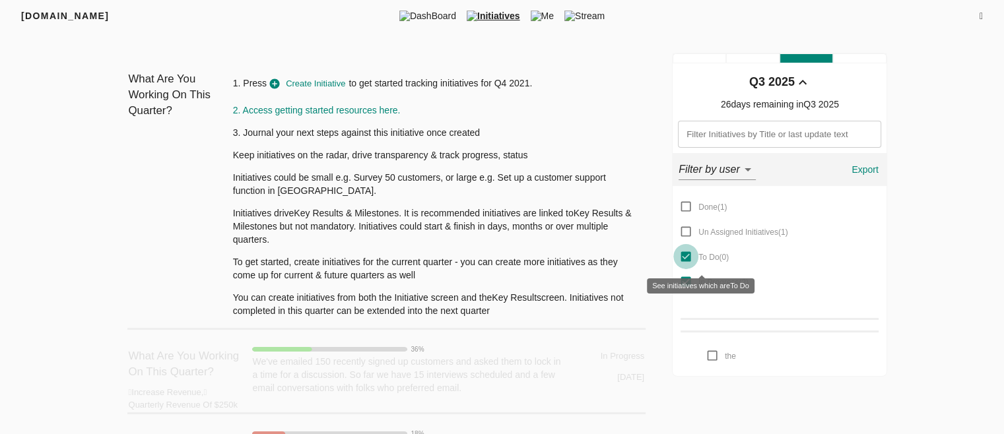
click at [679, 254] on input "To Do ( 0 )" at bounding box center [685, 256] width 25 height 25
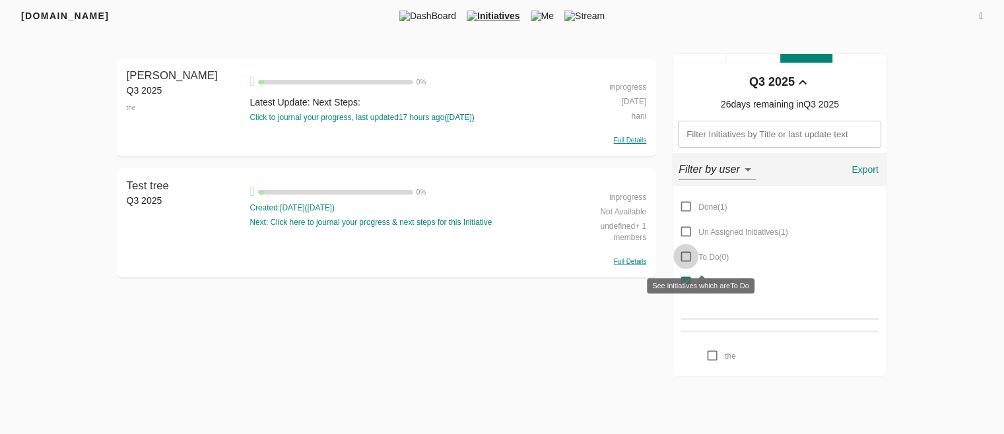
click at [681, 254] on input "To Do ( 0 )" at bounding box center [685, 256] width 25 height 25
checkbox input "false"
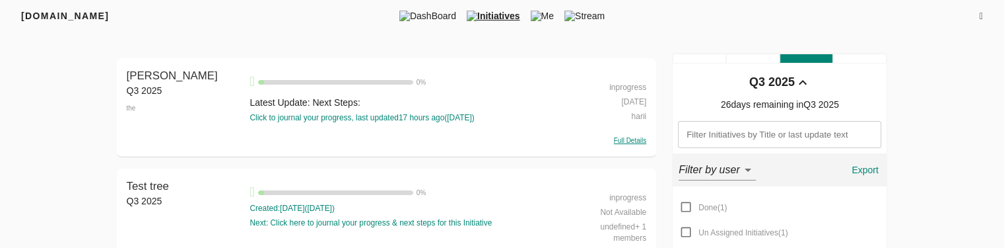
click at [619, 85] on div "inprogress" at bounding box center [607, 86] width 78 height 15
select select "inprogress"
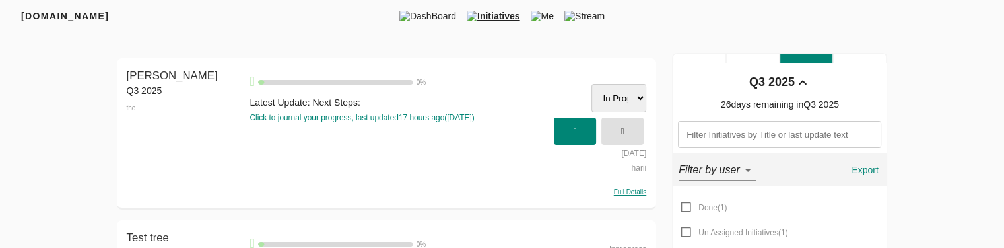
click at [608, 92] on select "To-do In Progress Done" at bounding box center [619, 98] width 55 height 28
click at [621, 91] on select "To-do In Progress Done" at bounding box center [619, 98] width 55 height 28
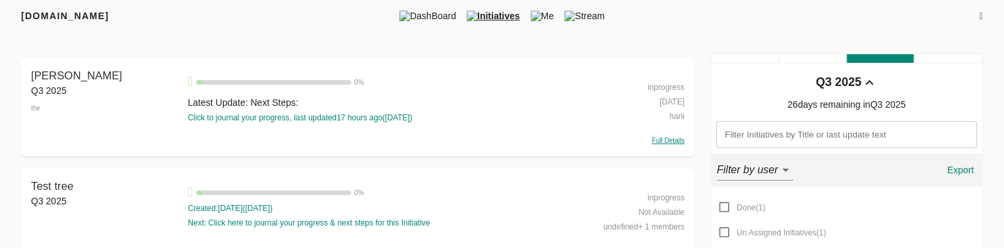
click at [656, 90] on div "inprogress" at bounding box center [635, 86] width 98 height 15
select select "inprogress"
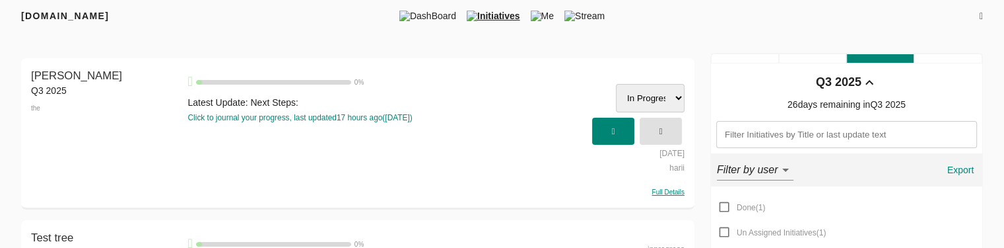
click at [650, 101] on select "Done Un Assigned Initiatives To Do In Progress" at bounding box center [650, 98] width 69 height 28
click at [553, 95] on div "0 % Latest Update: Next Steps: Click to journal your progress, last updated 17 …" at bounding box center [383, 99] width 392 height 49
click at [665, 127] on span "button" at bounding box center [660, 131] width 29 height 22
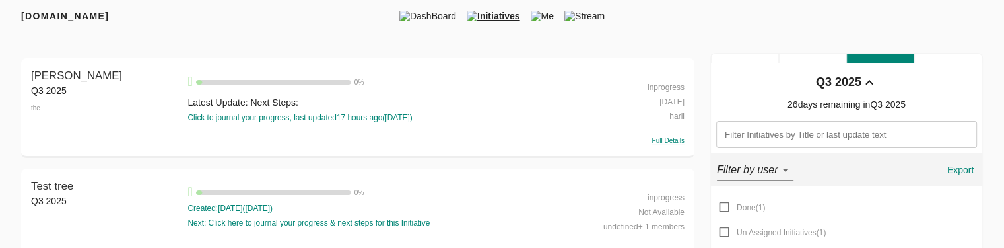
click at [667, 88] on div "inprogress" at bounding box center [635, 86] width 98 height 15
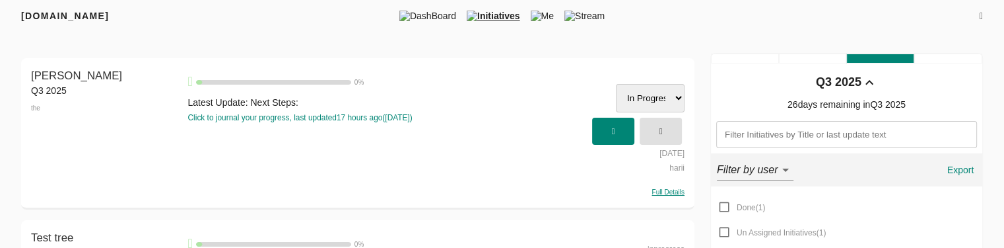
click at [660, 96] on select "Done Un Assigned Initiatives To Do In Progress" at bounding box center [650, 98] width 69 height 28
select select "todo"
click at [616, 84] on select "Done Un Assigned Initiatives To Do In Progress" at bounding box center [650, 98] width 69 height 28
click at [607, 136] on span "button" at bounding box center [613, 131] width 29 height 22
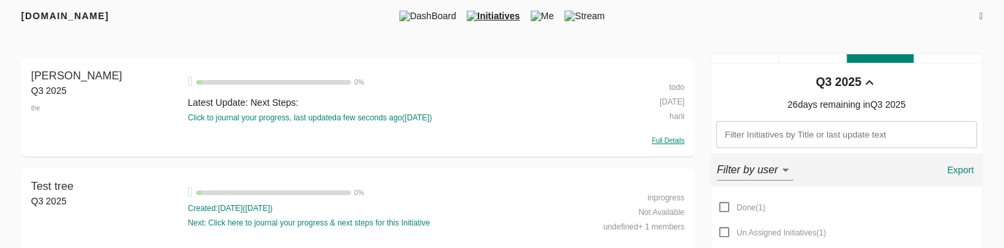
click at [673, 89] on div "todo" at bounding box center [635, 86] width 98 height 15
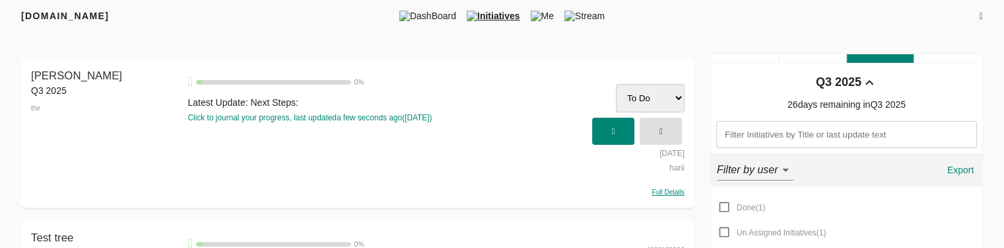
drag, startPoint x: 656, startPoint y: 98, endPoint x: 646, endPoint y: 121, distance: 24.8
click at [646, 121] on div "Done Un Assigned Initiatives To Do In Progress" at bounding box center [635, 112] width 98 height 66
select select "done"
click at [616, 84] on select "Done Un Assigned Initiatives To Do In Progress" at bounding box center [650, 98] width 69 height 28
click at [615, 130] on icon "button" at bounding box center [613, 131] width 3 height 9
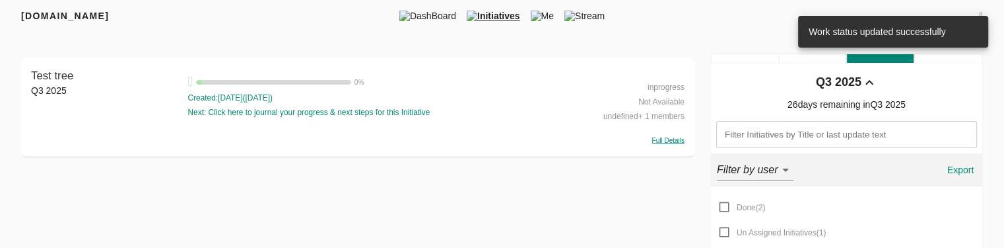
scroll to position [94, 0]
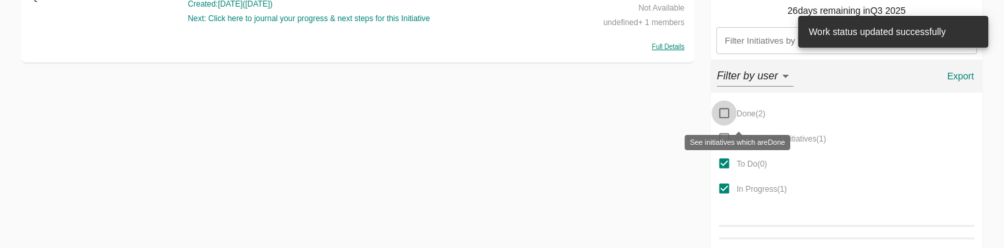
click at [726, 112] on input "Done ( 2 )" at bounding box center [724, 112] width 25 height 25
checkbox input "true"
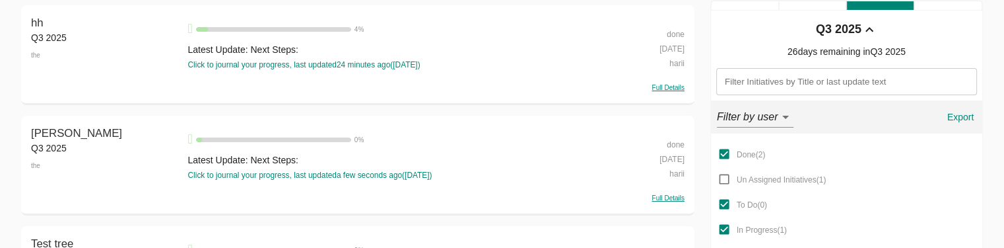
scroll to position [37, 0]
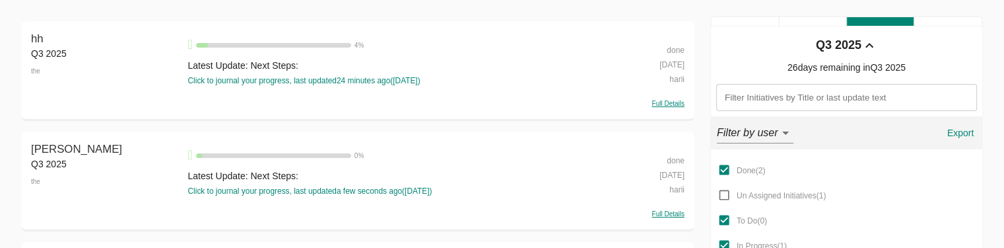
click at [675, 47] on div "done" at bounding box center [635, 49] width 98 height 15
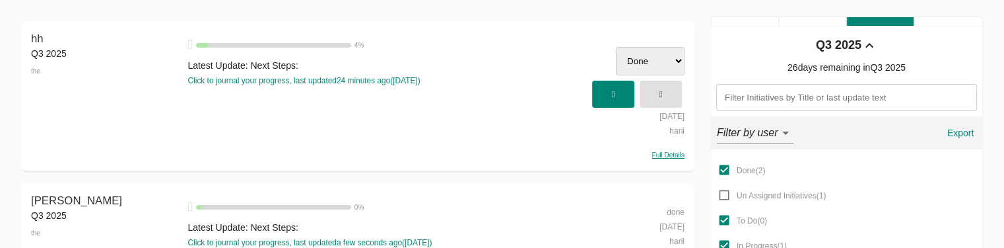
click at [631, 73] on select "Done Un Assigned Initiatives To Do In Progress" at bounding box center [650, 61] width 69 height 28
select select "todo"
click at [616, 47] on select "Done Un Assigned Initiatives To Do In Progress" at bounding box center [650, 61] width 69 height 28
click at [616, 86] on span "button" at bounding box center [613, 94] width 29 height 22
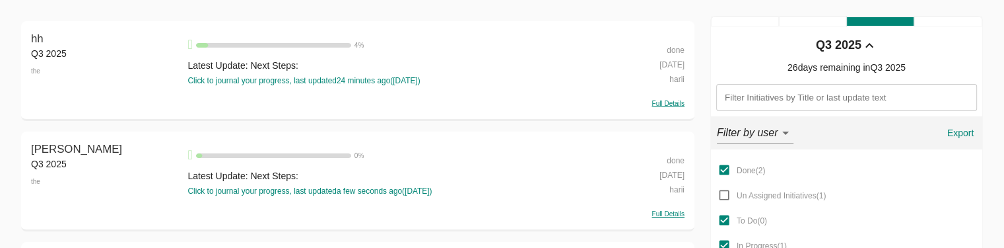
click at [674, 46] on div "done" at bounding box center [635, 49] width 98 height 15
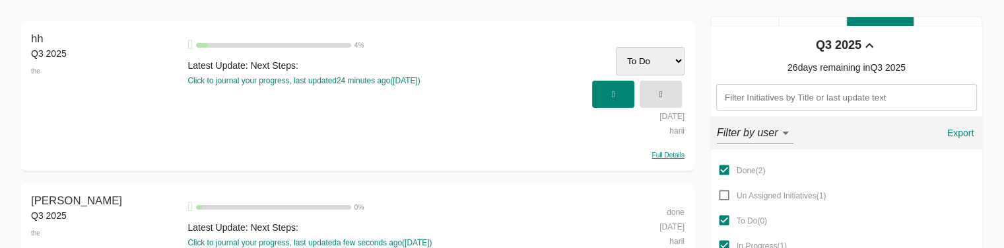
click at [630, 65] on select "Done Un Assigned Initiatives To Do In Progress" at bounding box center [650, 61] width 69 height 28
select select "inprogress"
click at [616, 47] on select "Done Un Assigned Initiatives To Do In Progress" at bounding box center [650, 61] width 69 height 28
click at [622, 98] on span "button" at bounding box center [613, 94] width 29 height 22
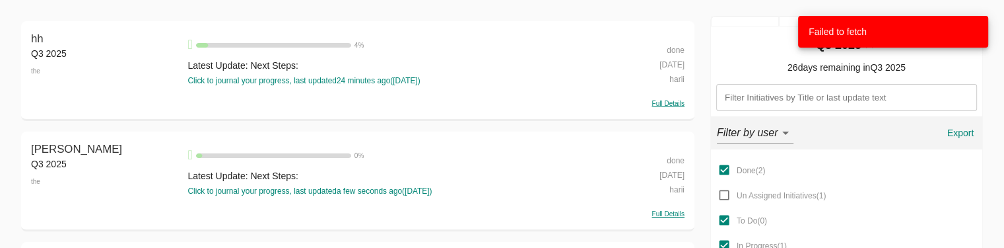
click at [679, 53] on div "done" at bounding box center [635, 49] width 98 height 15
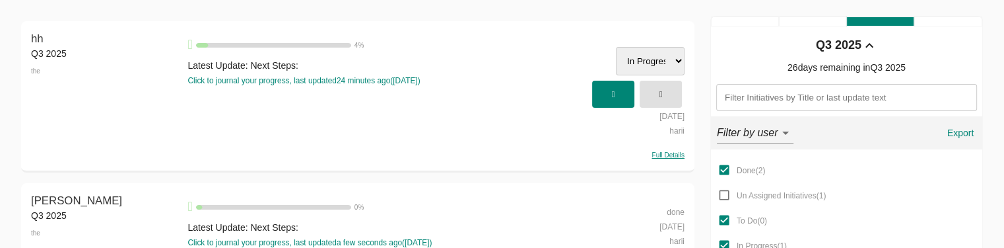
click at [653, 61] on select "Done Un Assigned Initiatives To Do In Progress" at bounding box center [650, 61] width 69 height 28
select select "unassignedinitiatives"
click at [616, 47] on select "Done Un Assigned Initiatives To Do In Progress" at bounding box center [650, 61] width 69 height 28
click at [605, 96] on span "button" at bounding box center [613, 94] width 29 height 22
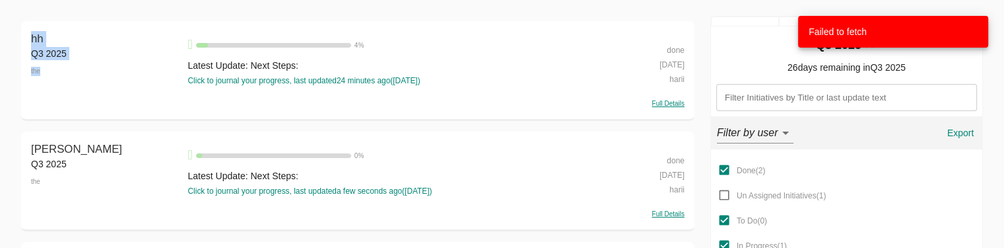
scroll to position [0, 0]
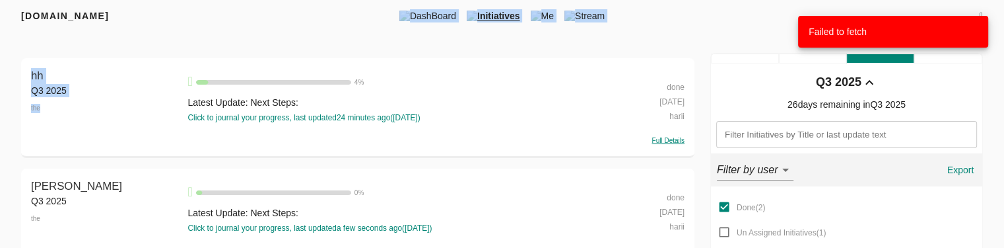
drag, startPoint x: 227, startPoint y: 14, endPoint x: 218, endPoint y: -15, distance: 29.9
click at [218, 0] on html "Failed to fetch FRIYAY.COM DashBoard Initiatives Me Stream Filters Q3 2025 hh Q…" at bounding box center [502, 125] width 1004 height 250
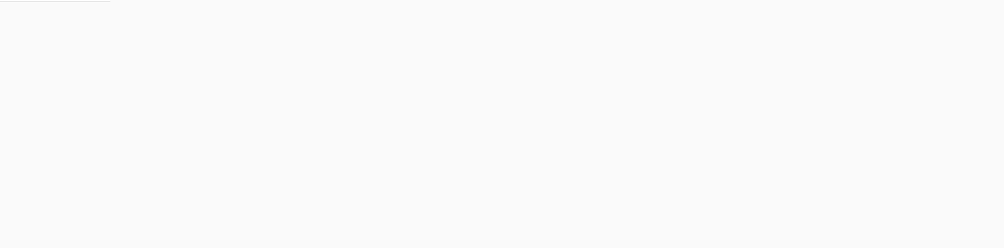
click at [593, 135] on html at bounding box center [502, 125] width 1004 height 250
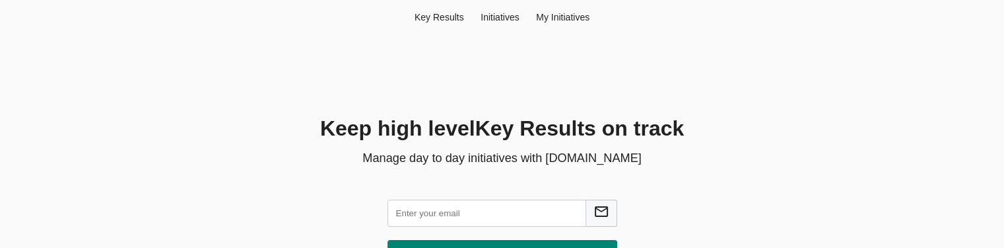
click at [432, 219] on input "text" at bounding box center [487, 212] width 199 height 27
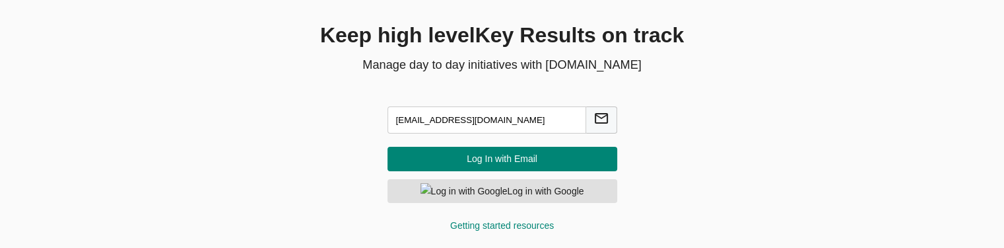
type input "[EMAIL_ADDRESS][DOMAIN_NAME]"
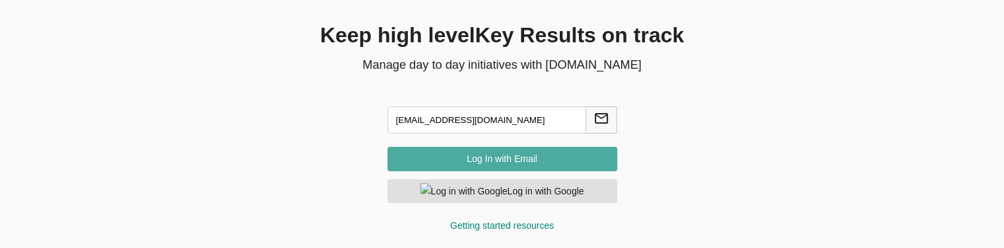
click at [481, 162] on span "Log In with Email" at bounding box center [502, 159] width 209 height 17
click at [450, 167] on button "Log In with Email" at bounding box center [503, 159] width 230 height 24
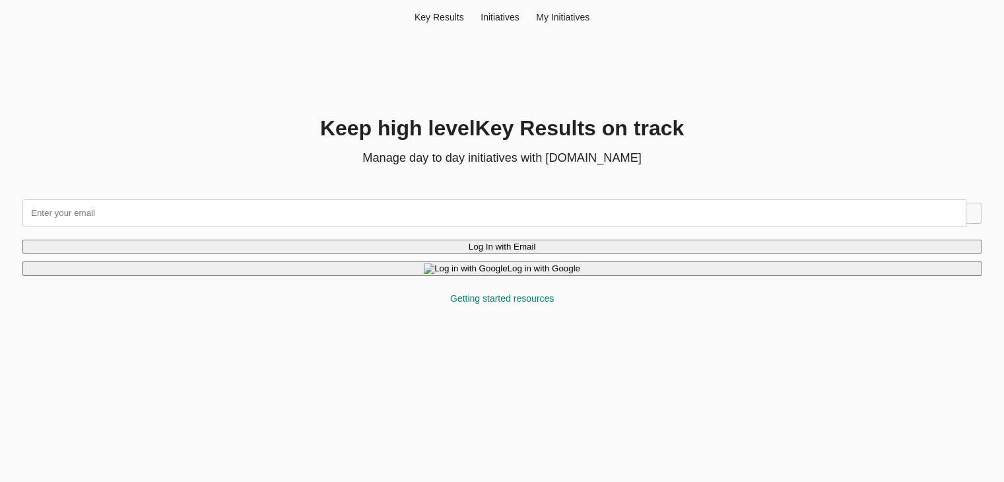
click at [317, 215] on input "text" at bounding box center [494, 212] width 944 height 27
type input "[EMAIL_ADDRESS][DOMAIN_NAME]"
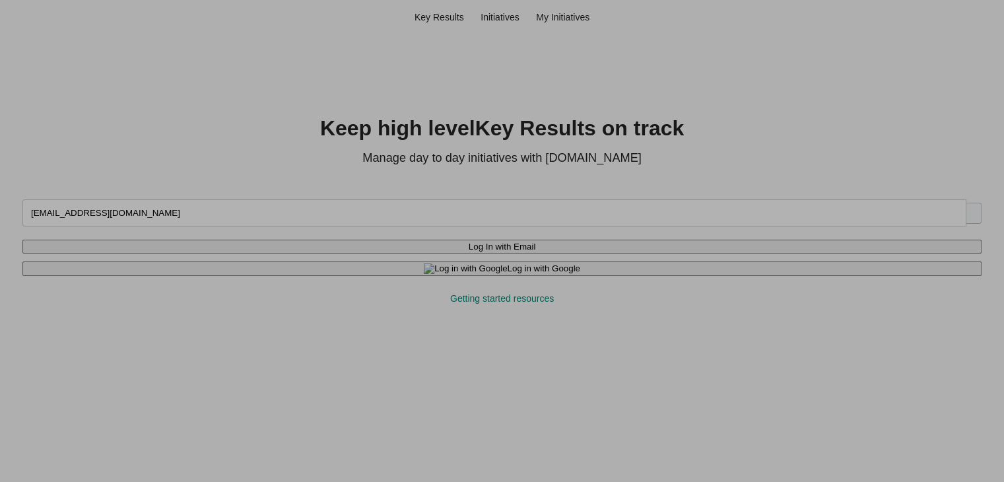
click at [612, 242] on button "Log In with Email" at bounding box center [501, 247] width 959 height 14
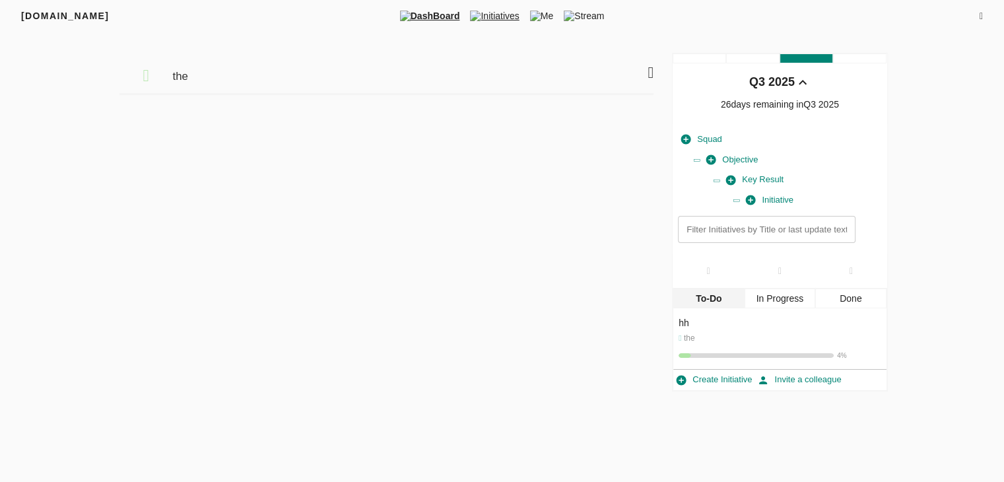
click at [479, 11] on img at bounding box center [475, 16] width 11 height 11
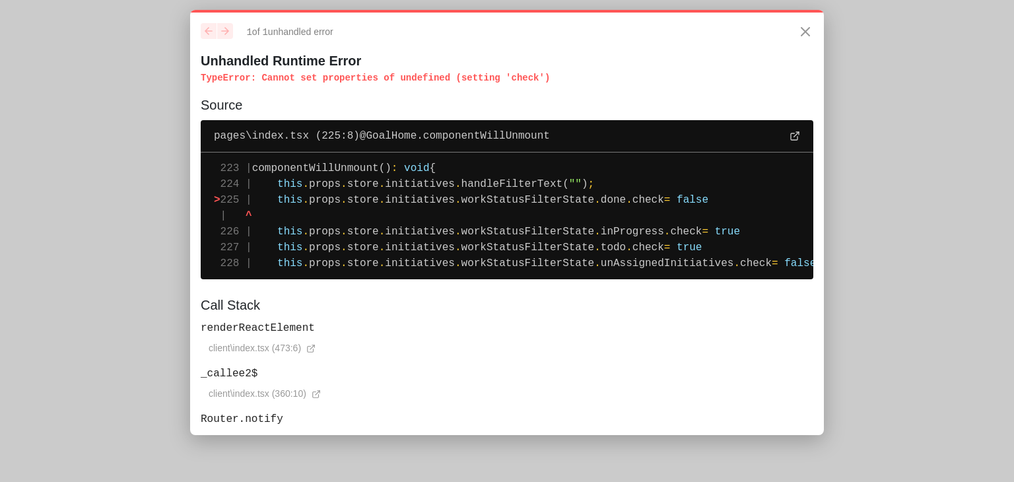
drag, startPoint x: 695, startPoint y: 201, endPoint x: 281, endPoint y: 201, distance: 413.9
click at [281, 201] on pre "223 | componentWillUnmount() : void { 224 | this . props . store . initiatives …" at bounding box center [507, 216] width 613 height 127
click at [570, 168] on pre "223 | componentWillUnmount() : void { 224 | this . props . store . initiatives …" at bounding box center [507, 216] width 613 height 127
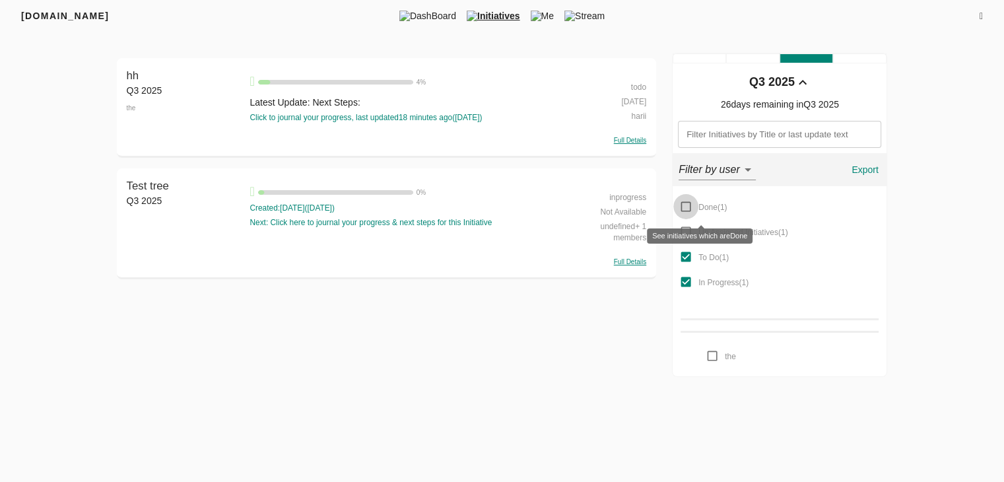
click at [685, 211] on input "Done ( 1 )" at bounding box center [685, 206] width 25 height 25
checkbox input "true"
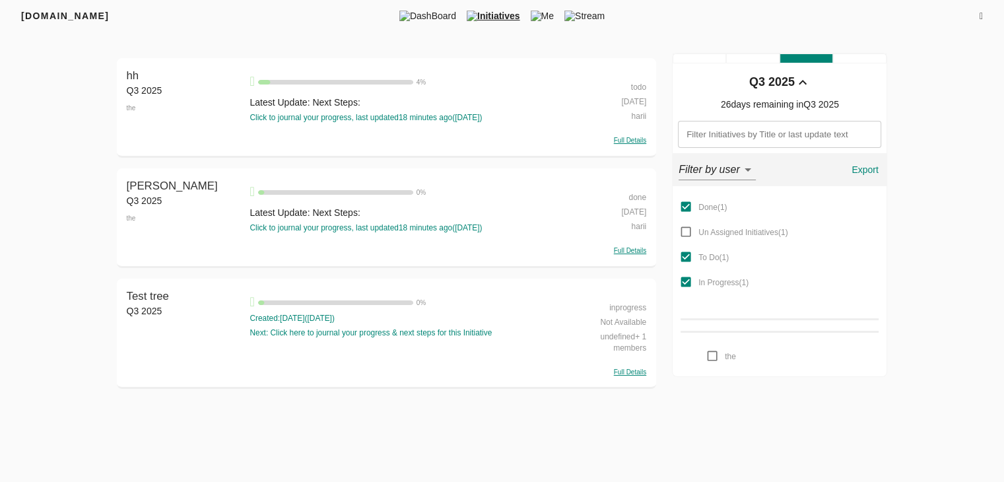
click at [636, 199] on div "done" at bounding box center [607, 196] width 78 height 15
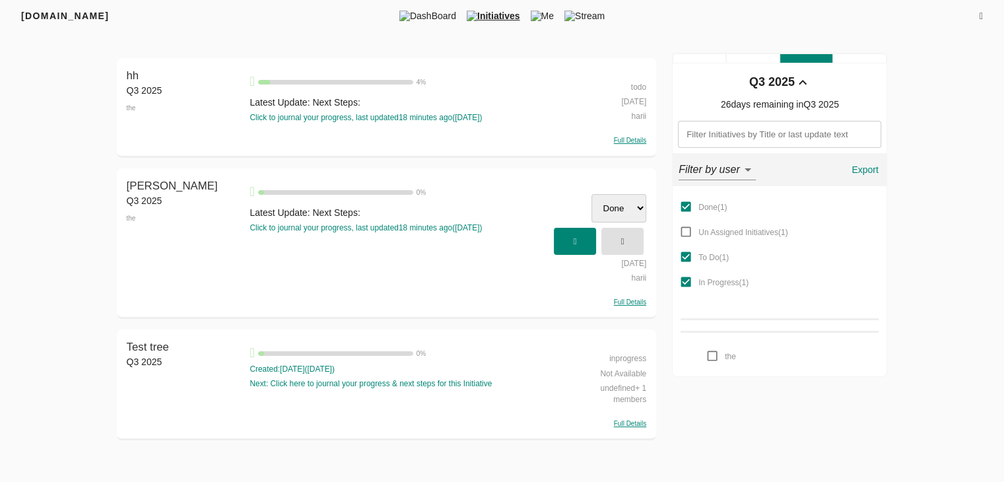
click at [621, 203] on select "Done Un Assigned Initiatives To Do In Progress" at bounding box center [619, 208] width 55 height 28
select select "todo"
click at [592, 194] on select "Done Un Assigned Initiatives To Do In Progress" at bounding box center [619, 208] width 55 height 28
click at [577, 244] on icon "button" at bounding box center [575, 241] width 3 height 9
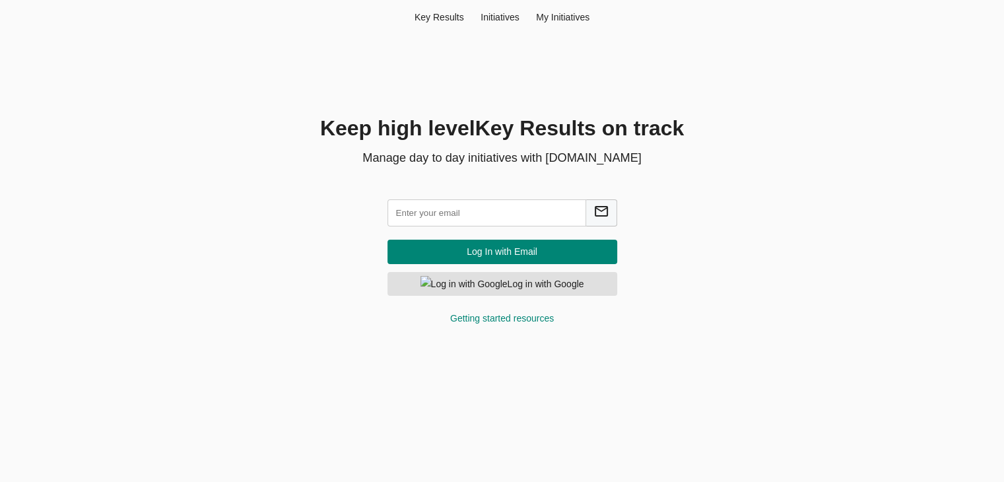
scroll to position [3, 0]
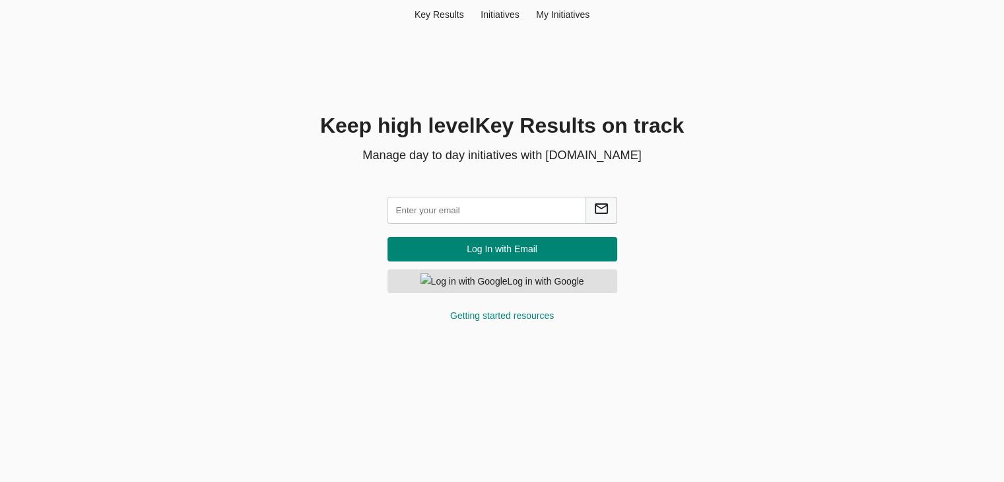
click at [481, 221] on input "text" at bounding box center [487, 210] width 199 height 27
type input "[EMAIL_ADDRESS][DOMAIN_NAME]"
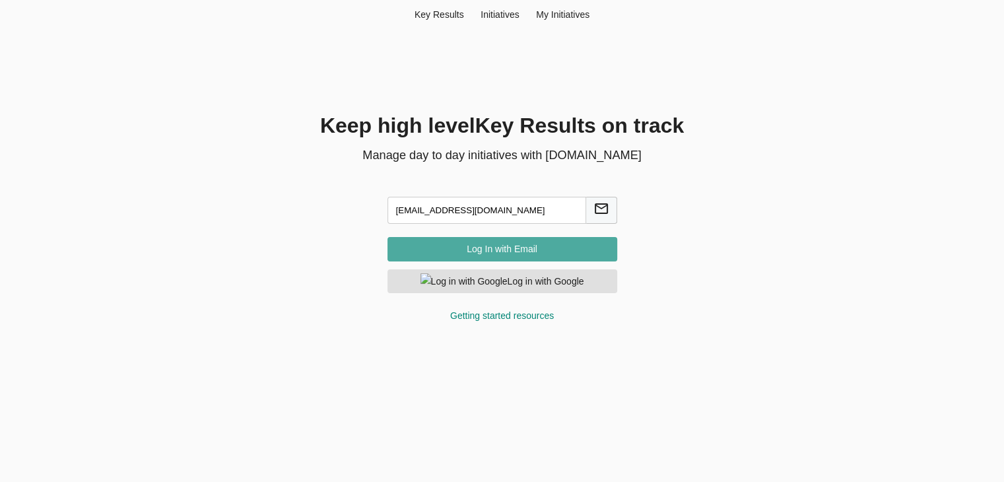
click at [491, 254] on span "Log In with Email" at bounding box center [502, 249] width 209 height 17
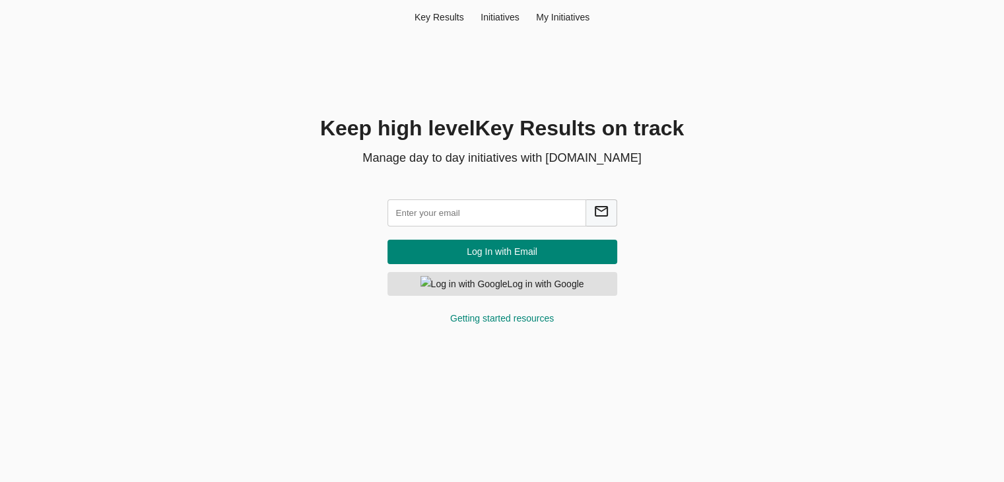
click at [512, 222] on input "text" at bounding box center [487, 212] width 199 height 27
type input "[EMAIL_ADDRESS][DOMAIN_NAME]"
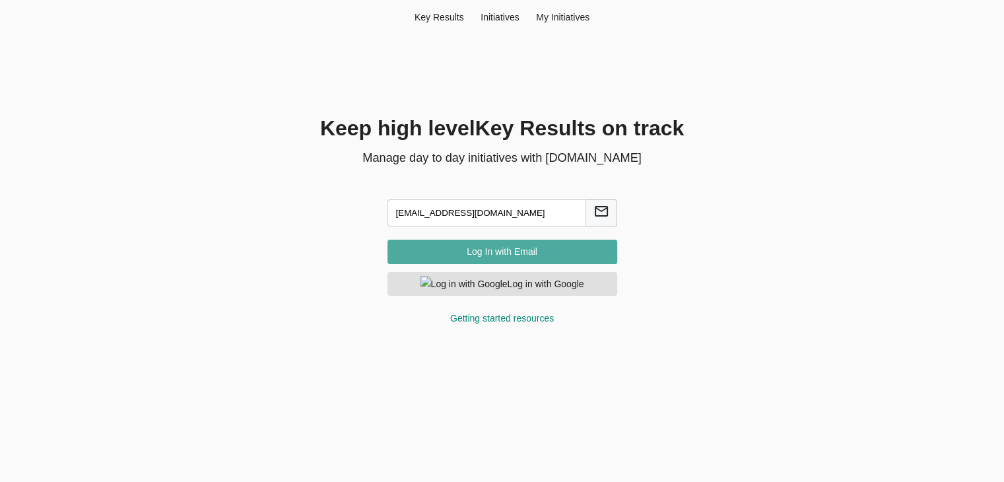
click at [484, 257] on span "Log In with Email" at bounding box center [502, 252] width 209 height 17
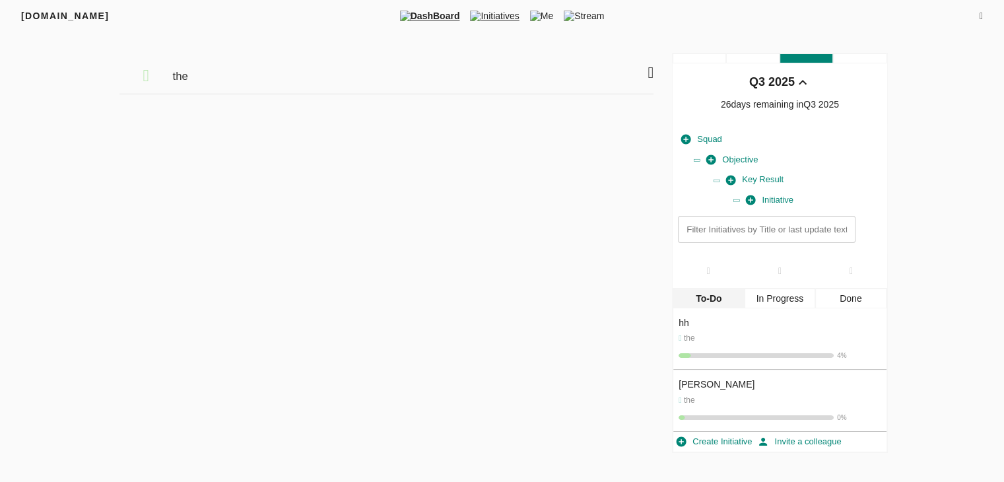
click at [499, 18] on span "Initiatives" at bounding box center [494, 15] width 59 height 13
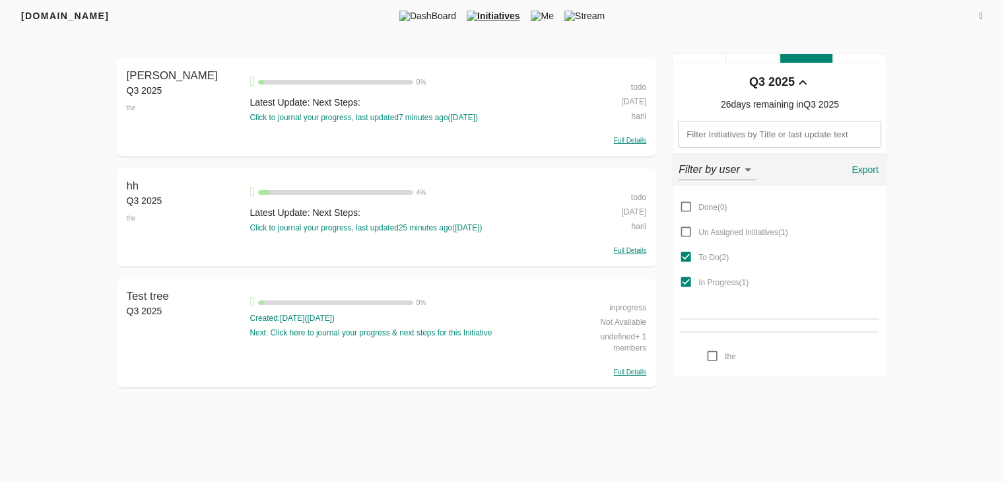
click at [634, 197] on div "todo" at bounding box center [607, 196] width 78 height 15
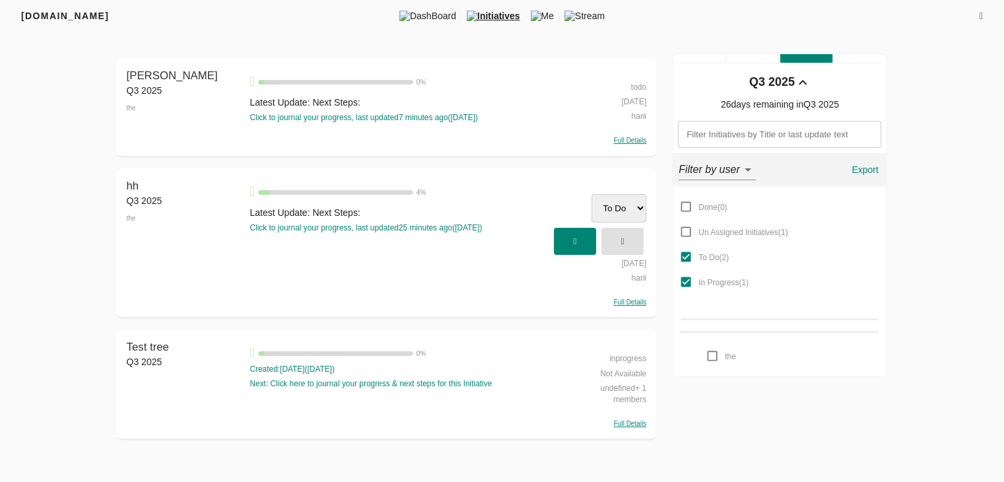
click at [613, 211] on select "Done Un Assigned Initiatives To Do In Progress" at bounding box center [619, 208] width 55 height 28
select select "inprogress"
click at [592, 194] on select "Done Un Assigned Initiatives To Do In Progress" at bounding box center [619, 208] width 55 height 28
click at [559, 237] on button "button" at bounding box center [575, 241] width 42 height 27
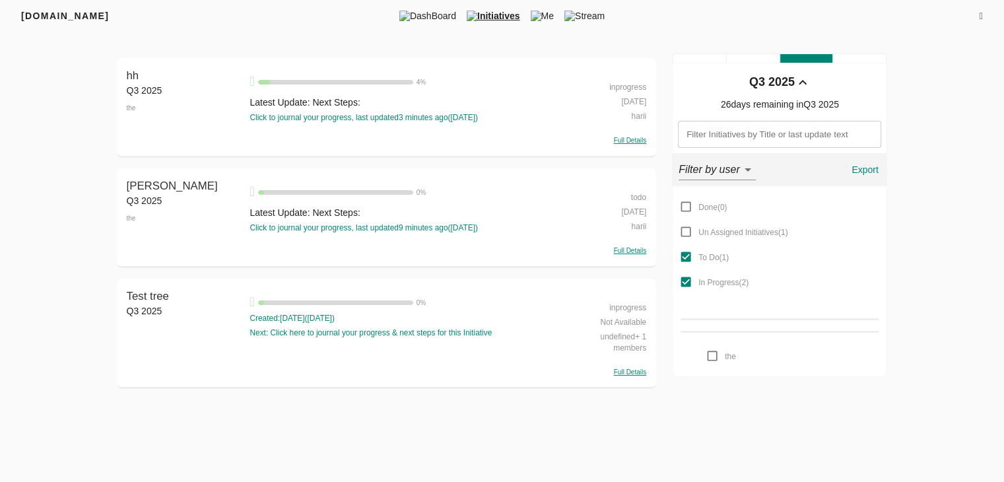
click at [628, 90] on div "inprogress" at bounding box center [607, 86] width 78 height 15
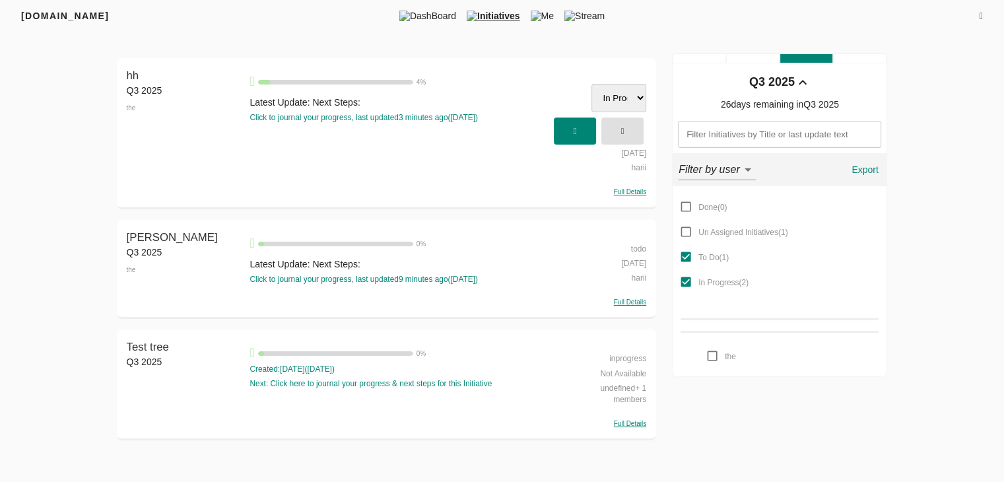
click at [621, 102] on select "Done Un Assigned Initiatives To Do In Progress" at bounding box center [619, 98] width 55 height 28
select select "done"
click at [592, 84] on select "Done Un Assigned Initiatives To Do In Progress" at bounding box center [619, 98] width 55 height 28
click at [568, 134] on span "button" at bounding box center [574, 131] width 29 height 22
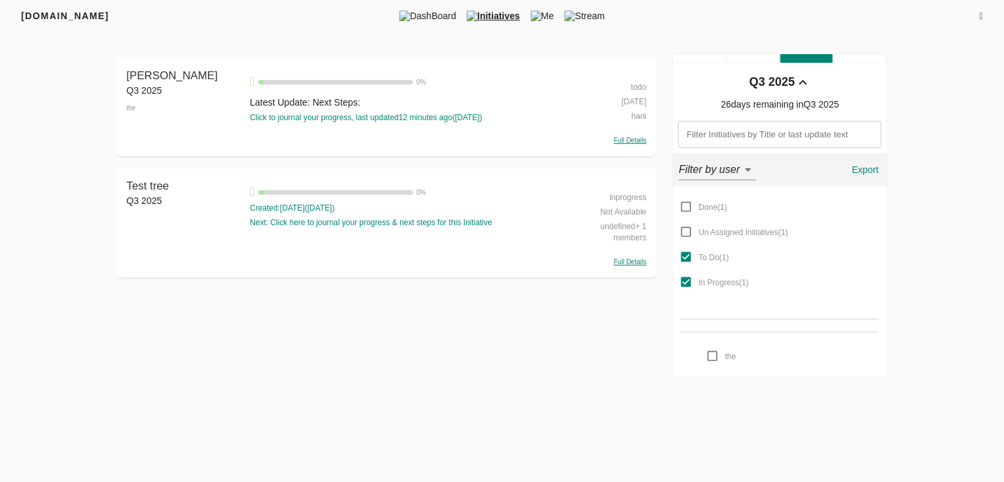
click at [642, 88] on div "todo" at bounding box center [607, 86] width 78 height 15
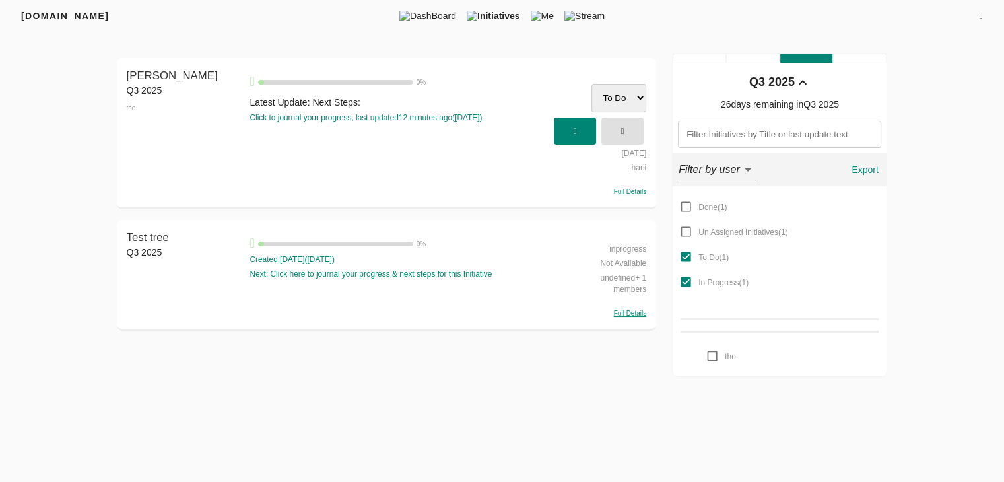
click at [625, 104] on select "Done Un Assigned Initiatives To Do In Progress" at bounding box center [619, 98] width 55 height 28
select select "done"
click at [592, 84] on select "Done Un Assigned Initiatives To Do In Progress" at bounding box center [619, 98] width 55 height 28
click at [569, 127] on span "button" at bounding box center [574, 131] width 29 height 22
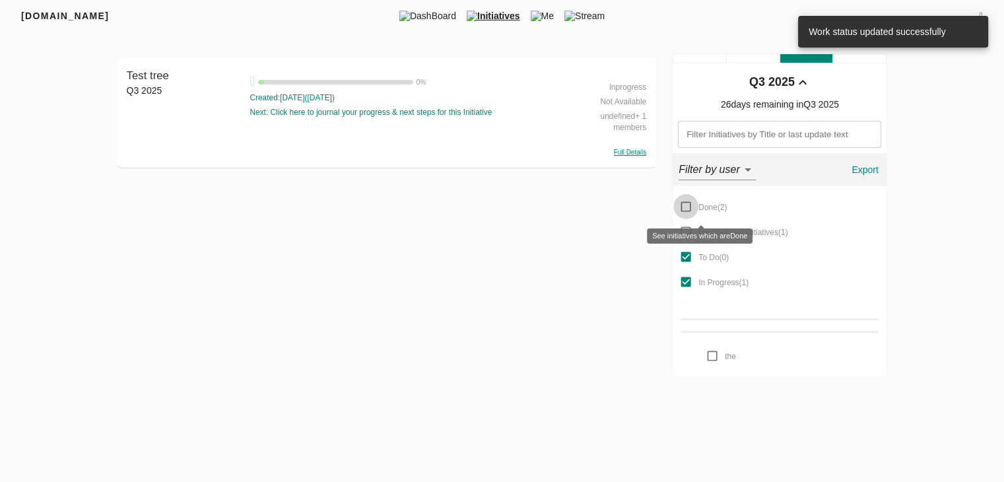
click at [687, 204] on input "Done ( 2 )" at bounding box center [685, 206] width 25 height 25
checkbox input "true"
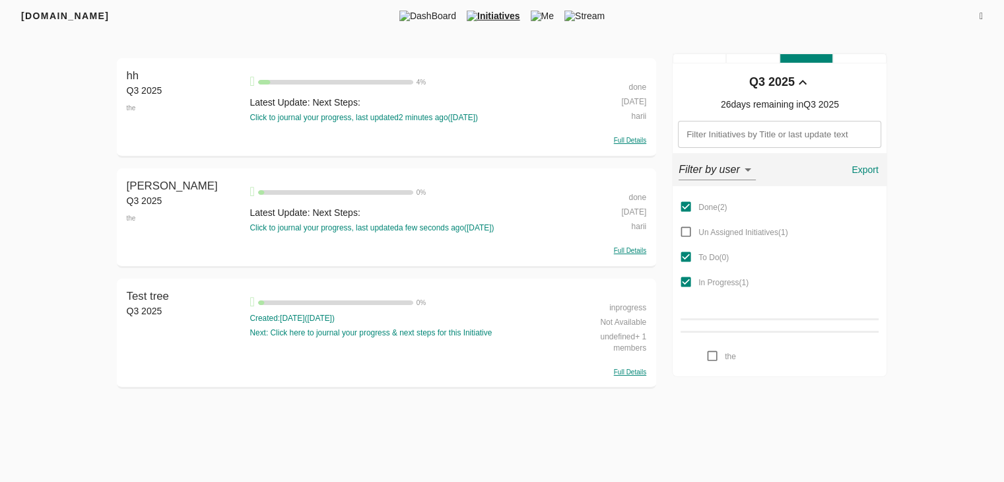
click at [640, 441] on html "[DOMAIN_NAME] DashBoard Initiatives Me Stream Filters Q3 2025 hh Q3 2025 the hh…" at bounding box center [502, 243] width 1004 height 487
click at [869, 175] on div "Filters Q3 2025 hh Q3 2025 the hh 4 % Latest Update: Next Steps: Click to journ…" at bounding box center [502, 226] width 845 height 347
click at [869, 175] on span "Export" at bounding box center [865, 170] width 32 height 17
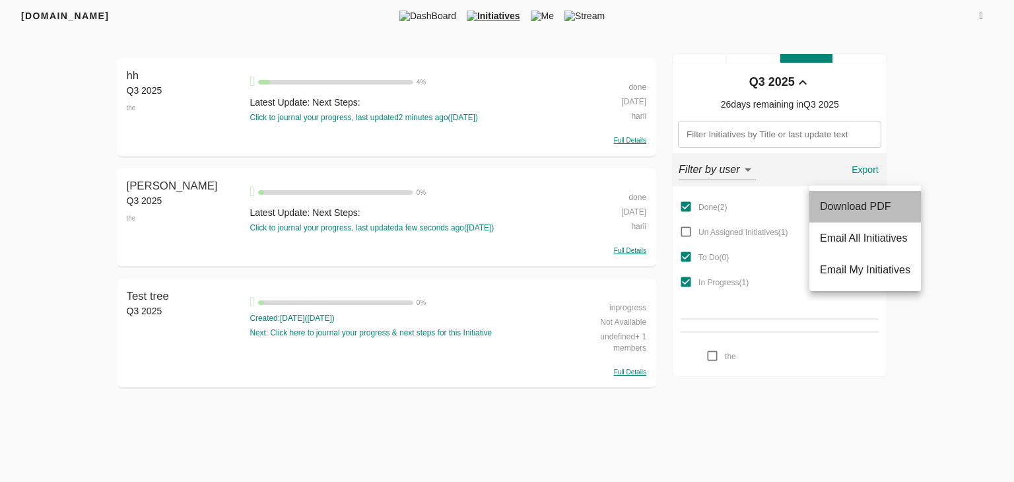
click at [867, 209] on span "Download PDF" at bounding box center [855, 206] width 71 height 11
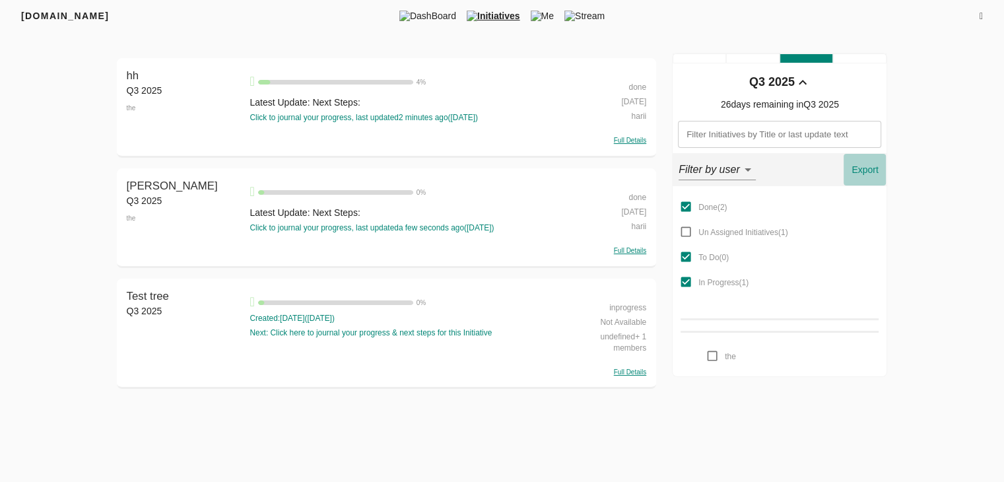
click at [864, 170] on span "Export" at bounding box center [865, 170] width 32 height 17
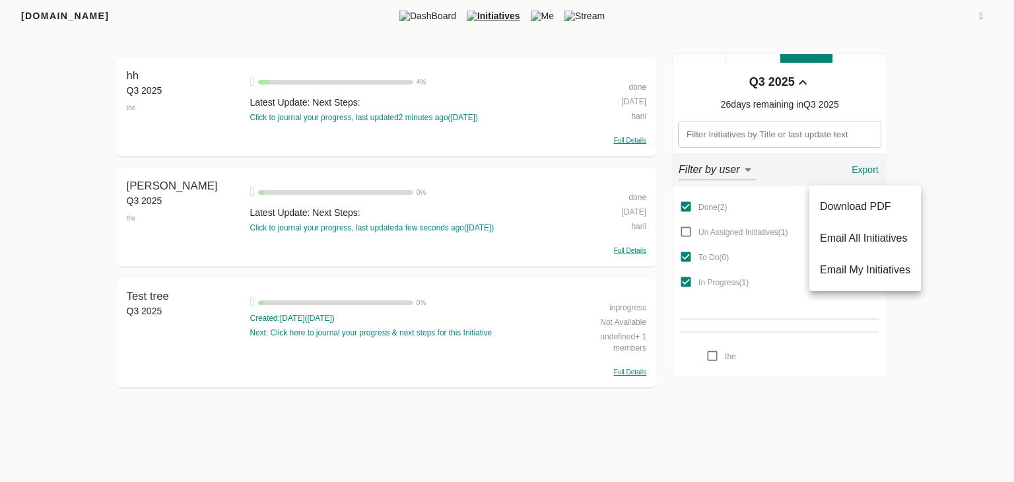
click at [916, 368] on div at bounding box center [507, 241] width 1014 height 482
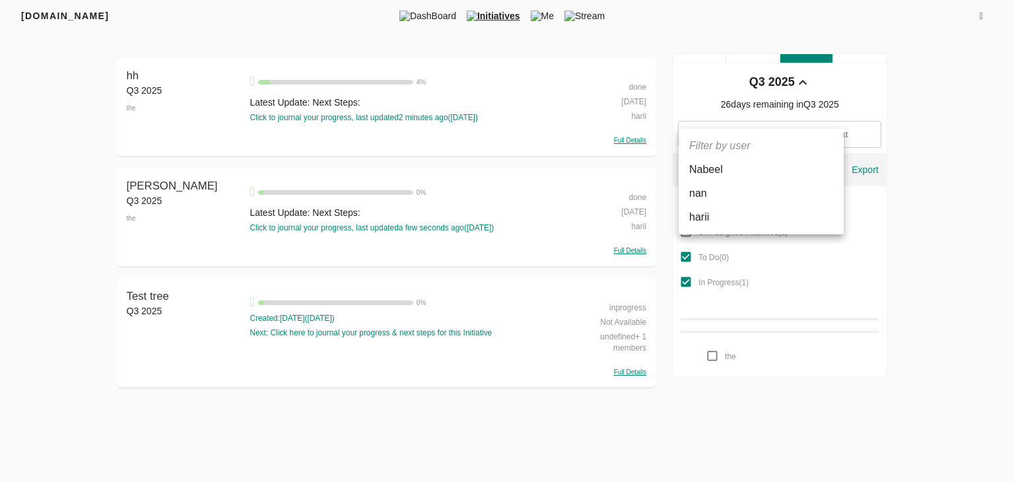
click at [729, 166] on body "[DOMAIN_NAME] DashBoard Initiatives Me Stream Filters Q3 2025 hh Q3 2025 the hh…" at bounding box center [507, 199] width 1014 height 399
click at [716, 149] on ul "Filter by user [PERSON_NAME] [PERSON_NAME]" at bounding box center [761, 182] width 165 height 106
click at [916, 206] on div at bounding box center [507, 241] width 1014 height 482
click at [739, 172] on body "[DOMAIN_NAME] DashBoard Initiatives Me Stream Filters Q3 2025 hh Q3 2025 the hh…" at bounding box center [507, 199] width 1014 height 399
click at [724, 221] on li "harii" at bounding box center [761, 217] width 165 height 24
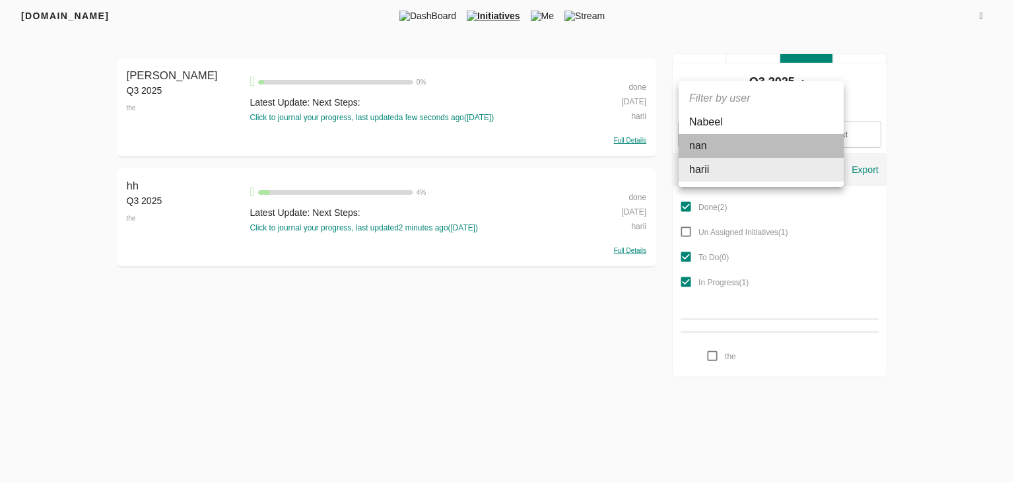
click at [703, 148] on li "nan" at bounding box center [761, 146] width 165 height 24
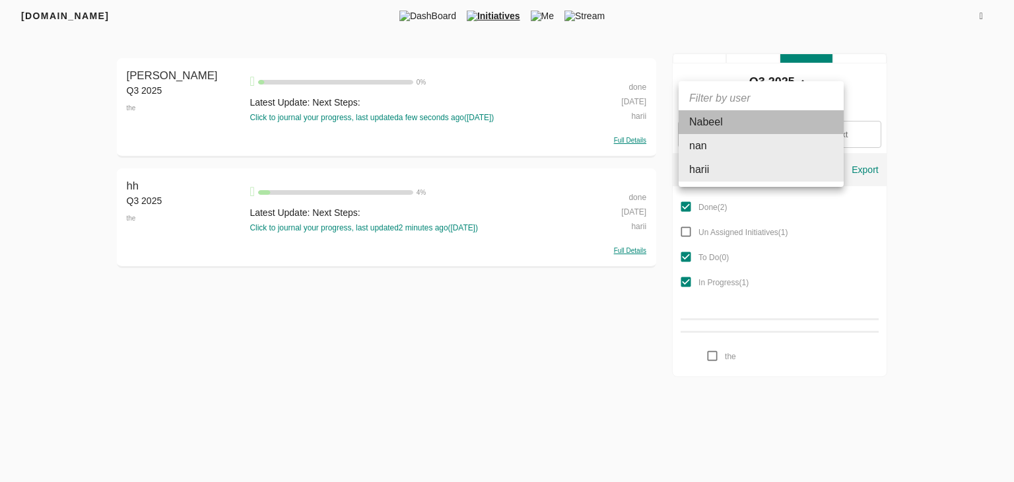
click at [726, 123] on li "Nabeel" at bounding box center [761, 122] width 165 height 24
type input "63f5e3e07165a10df0650226,63f5e38b7165a10df0650215,639847d034030305a05e4b83"
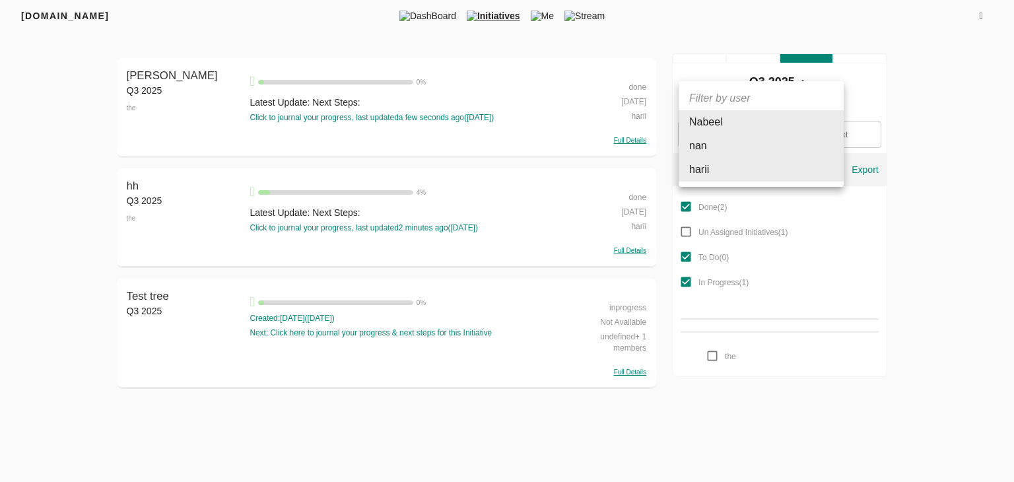
click at [874, 214] on div at bounding box center [507, 241] width 1014 height 482
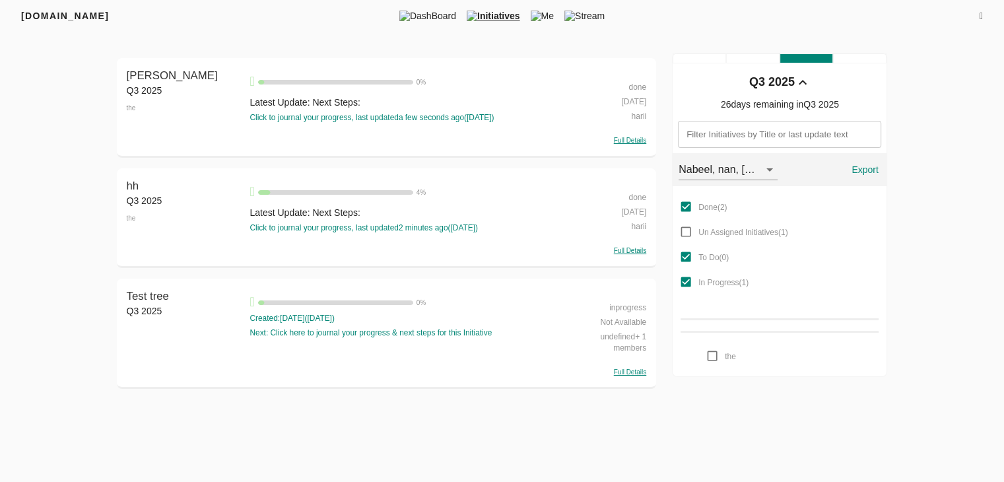
click at [783, 88] on div "Q3 2025" at bounding box center [772, 82] width 46 height 17
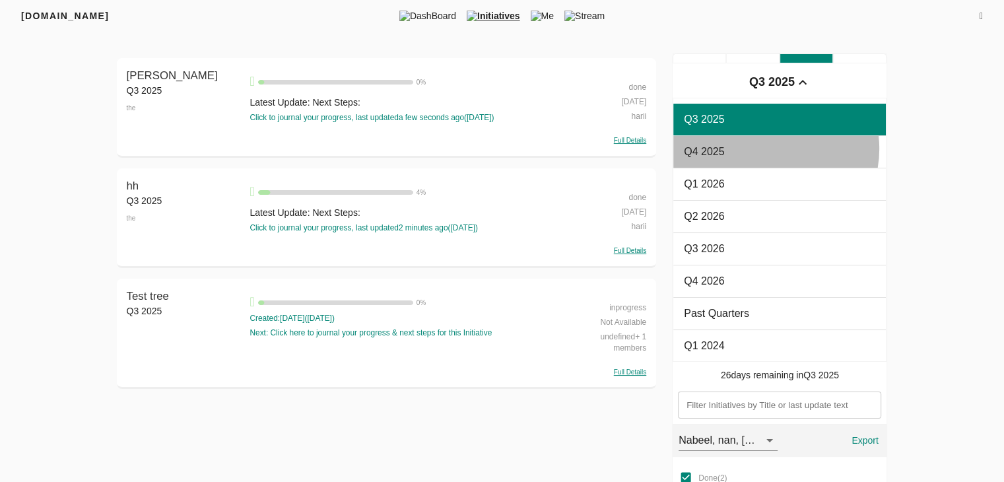
click at [768, 149] on span "Q4 2025" at bounding box center [779, 152] width 191 height 16
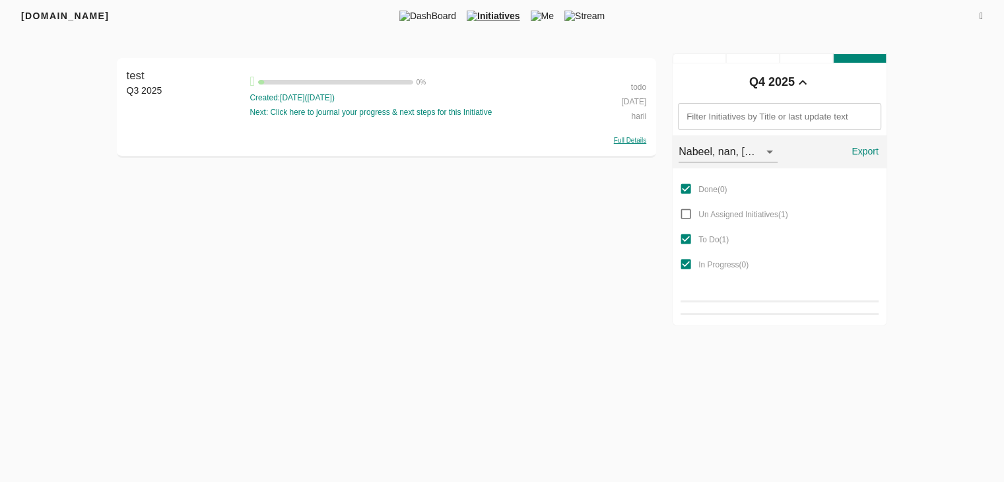
click at [757, 124] on input "text" at bounding box center [779, 116] width 203 height 27
click at [773, 108] on input "text" at bounding box center [779, 116] width 203 height 27
click at [782, 86] on div "Q4 2025" at bounding box center [772, 82] width 46 height 17
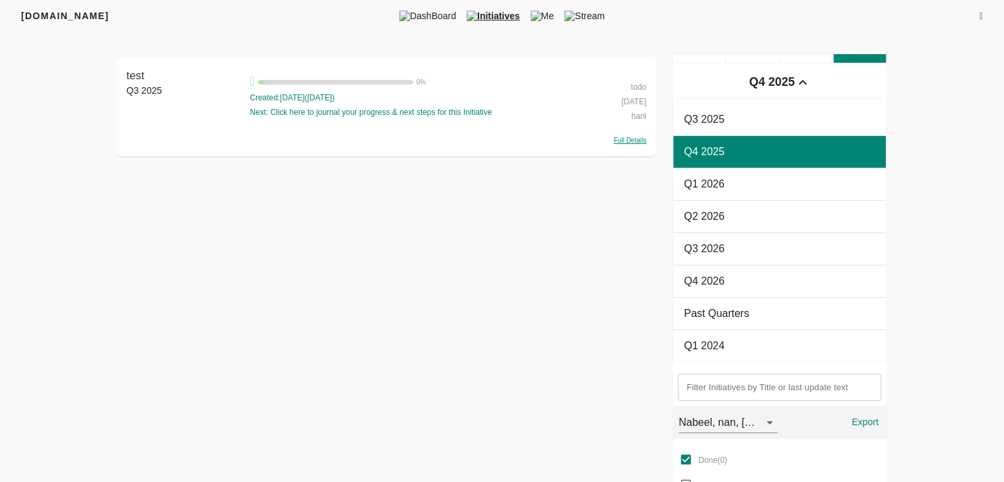
click at [755, 215] on span "Q2 2026" at bounding box center [779, 217] width 191 height 16
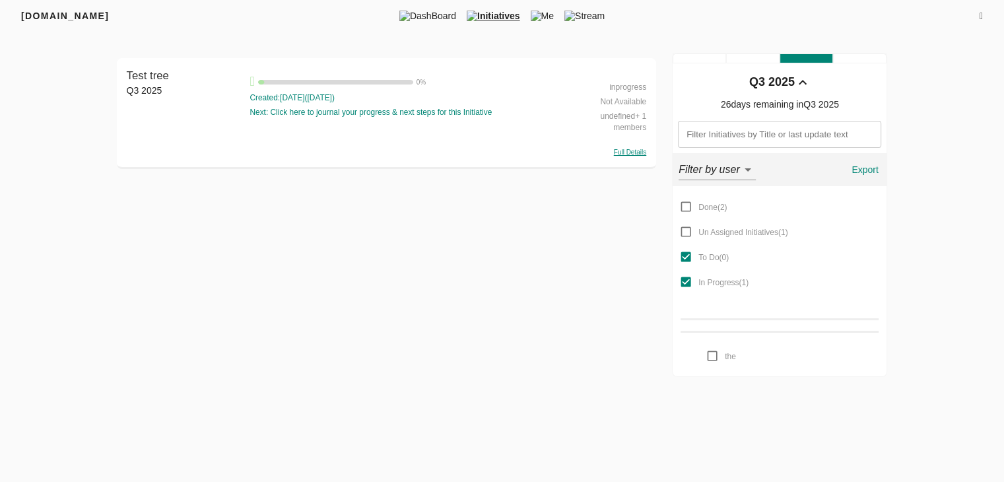
click at [782, 79] on div "Q3 2025" at bounding box center [772, 82] width 46 height 17
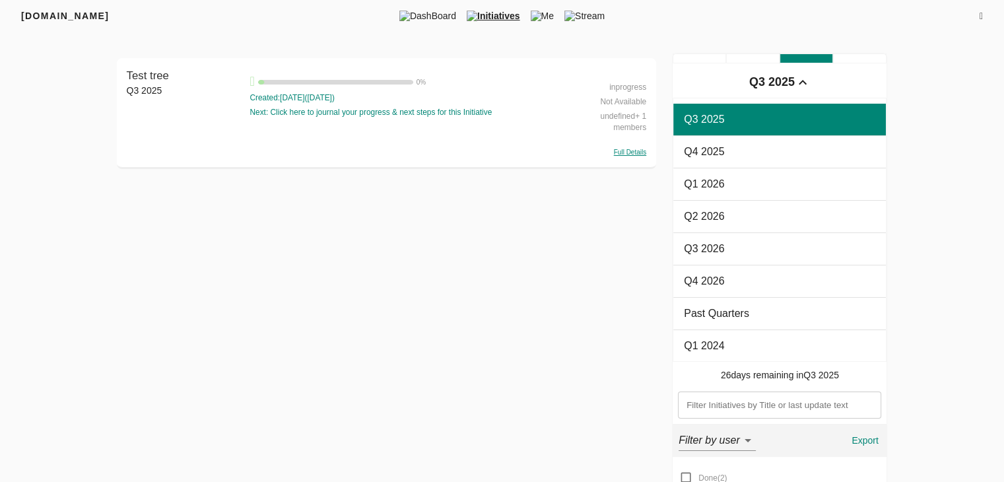
click at [613, 226] on div "Test tree Q3 2025 Test tree 0 % Created: 14 days ago ( 21-08-2025 ) Next: Click…" at bounding box center [502, 350] width 771 height 595
click at [576, 286] on div "Test tree Q3 2025 Test tree 0 % Created: 14 days ago ( 21-08-2025 ) Next: Click…" at bounding box center [502, 350] width 771 height 595
click at [770, 77] on div "Q3 2025" at bounding box center [772, 82] width 46 height 17
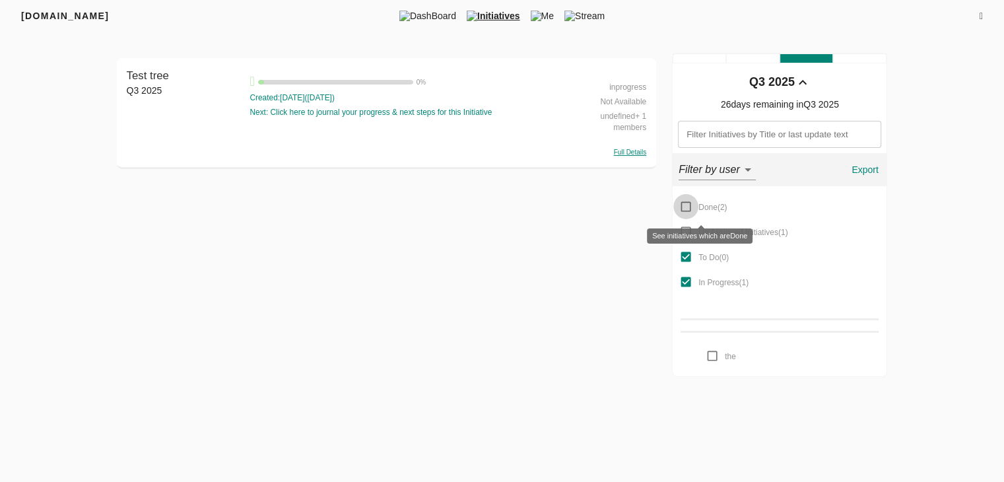
click at [683, 205] on input "Done ( 2 )" at bounding box center [685, 206] width 25 height 25
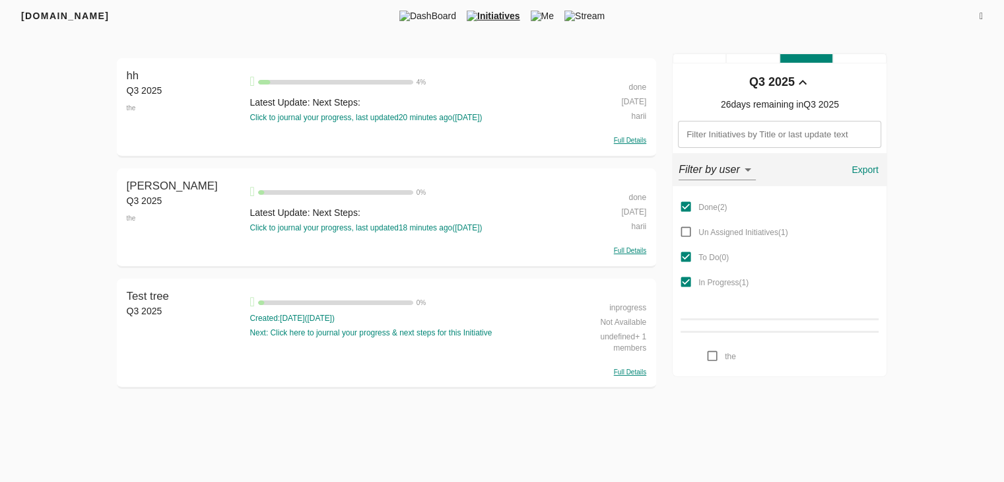
click at [890, 201] on div "Filters Q3 2025 hh Q3 2025 the hh 4 % Latest Update: Next Steps: Click to journ…" at bounding box center [502, 226] width 845 height 347
click at [312, 396] on div "hh Q3 2025 the hh 4 % Latest Update: Next Steps: Click to journal your progress…" at bounding box center [387, 226] width 540 height 347
click at [992, 386] on div "FRIYAY.COM DashBoard Initiatives Me Stream Filters Q3 2025 hh Q3 2025 the hh 4 …" at bounding box center [502, 199] width 1004 height 399
click at [688, 205] on input "Done ( 2 )" at bounding box center [685, 206] width 25 height 25
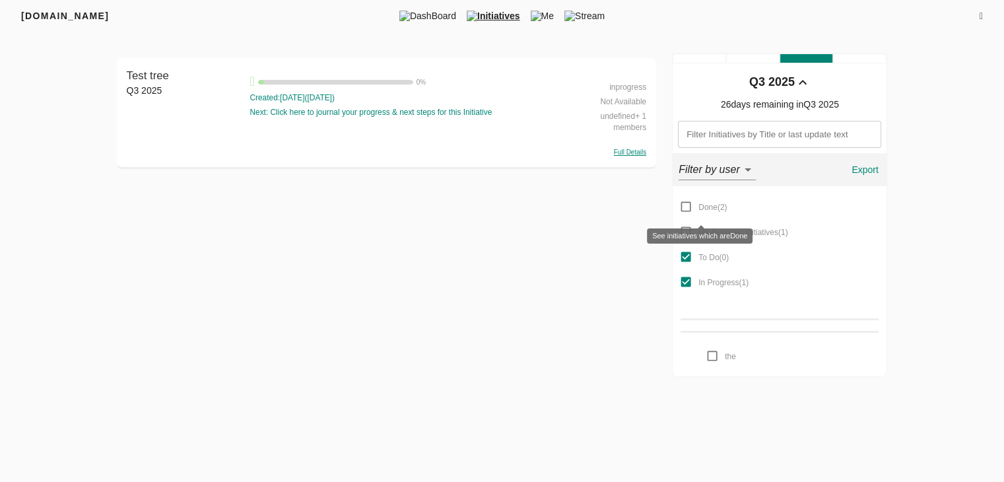
click at [689, 205] on input "Done ( 2 )" at bounding box center [685, 206] width 25 height 25
checkbox input "true"
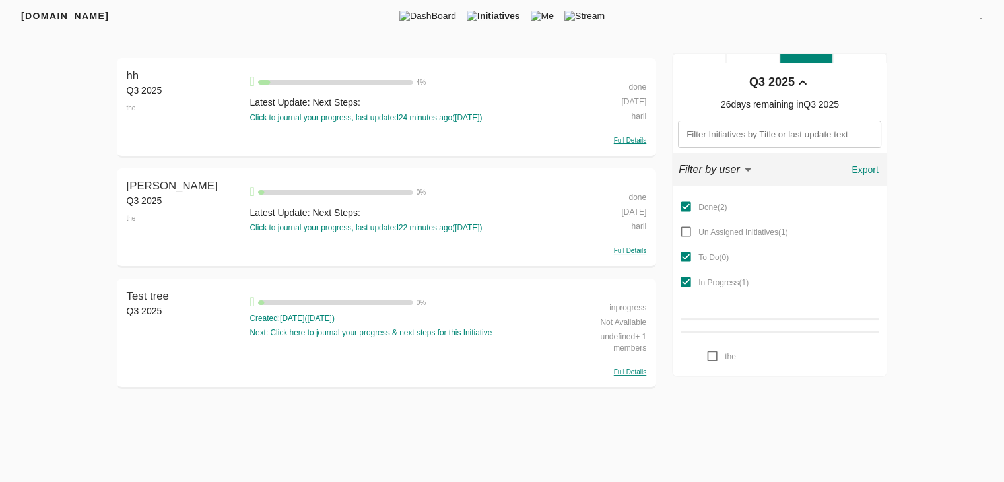
click at [639, 88] on div "done" at bounding box center [607, 86] width 78 height 15
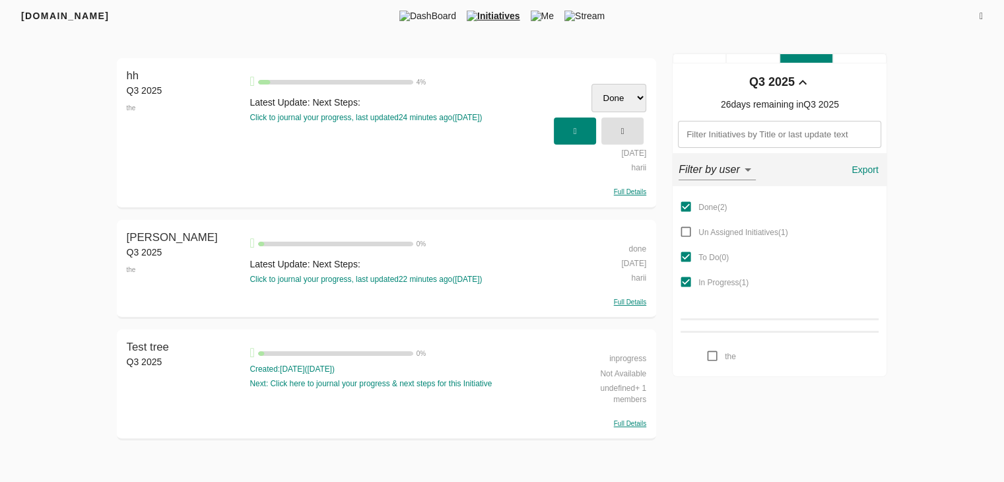
click at [635, 101] on select "Done Un Assigned Initiatives To Do In Progress" at bounding box center [619, 98] width 55 height 28
click at [610, 106] on select "Done Un Assigned Initiatives To Do In Progress" at bounding box center [619, 98] width 55 height 28
select select "inprogress"
click at [592, 84] on select "Done Un Assigned Initiatives To Do In Progress" at bounding box center [619, 98] width 55 height 28
click at [578, 138] on span "button" at bounding box center [574, 131] width 29 height 22
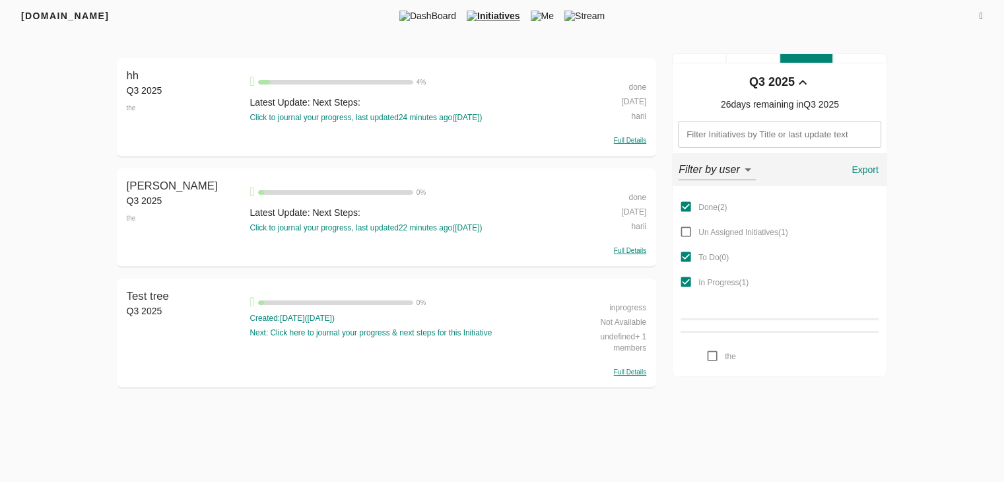
click at [623, 311] on div "inprogress" at bounding box center [607, 306] width 78 height 15
click at [621, 323] on select "Done Un Assigned Initiatives To Do In Progress" at bounding box center [619, 318] width 55 height 28
select select "todo"
click at [592, 304] on select "Done Un Assigned Initiatives To Do In Progress" at bounding box center [619, 318] width 55 height 28
click at [574, 352] on icon "button" at bounding box center [575, 351] width 3 height 9
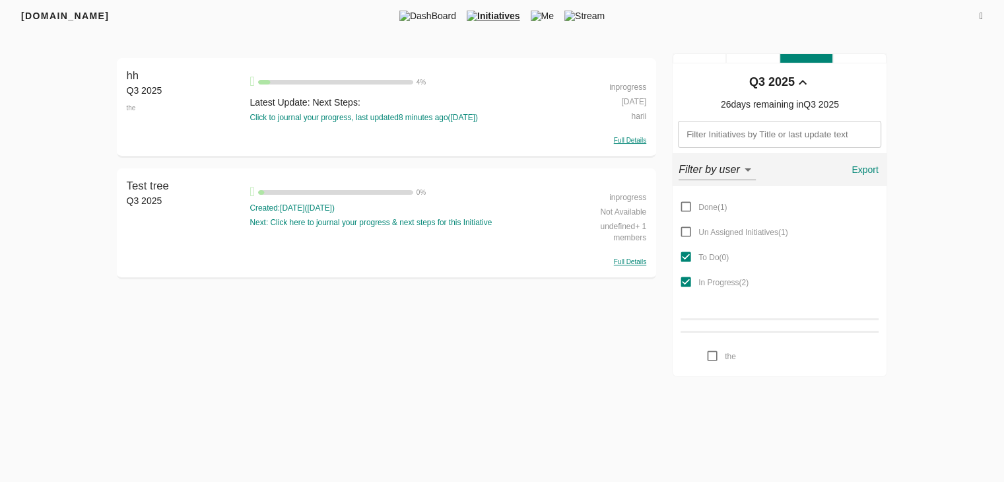
click at [623, 86] on div "inprogress" at bounding box center [607, 86] width 78 height 15
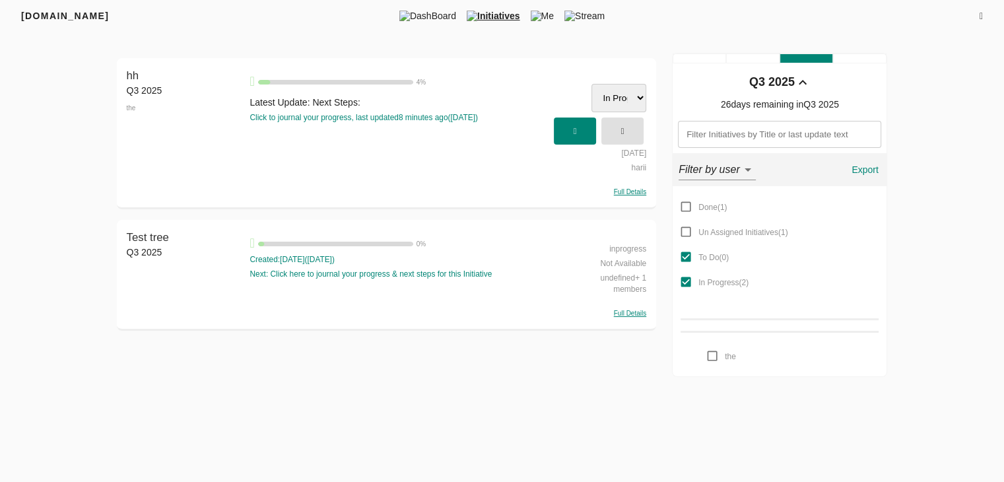
click at [635, 97] on select "Done Un Assigned Initiatives To Do In Progress" at bounding box center [619, 98] width 55 height 28
select select "done"
click at [592, 84] on select "Done Un Assigned Initiatives To Do In Progress" at bounding box center [619, 98] width 55 height 28
click at [576, 130] on icon "button" at bounding box center [575, 131] width 3 height 9
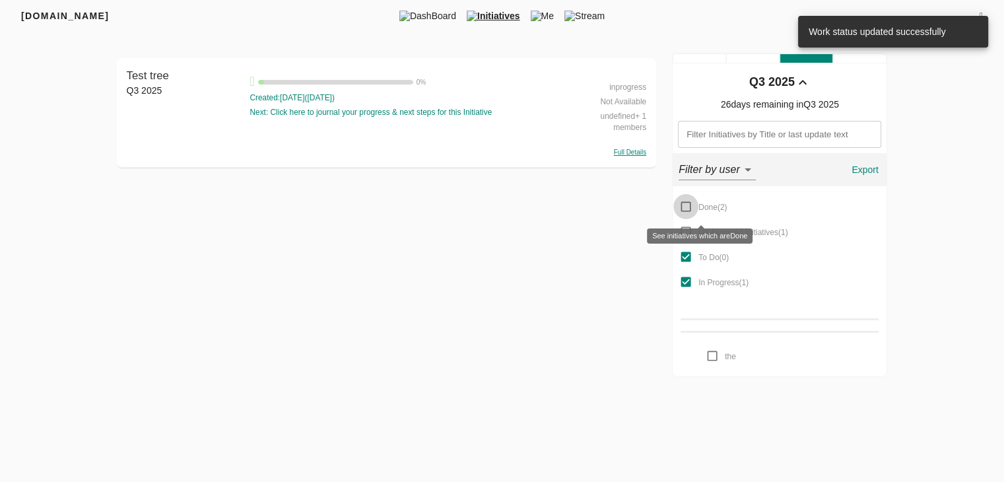
click at [689, 204] on input "Done ( 2 )" at bounding box center [685, 206] width 25 height 25
checkbox input "true"
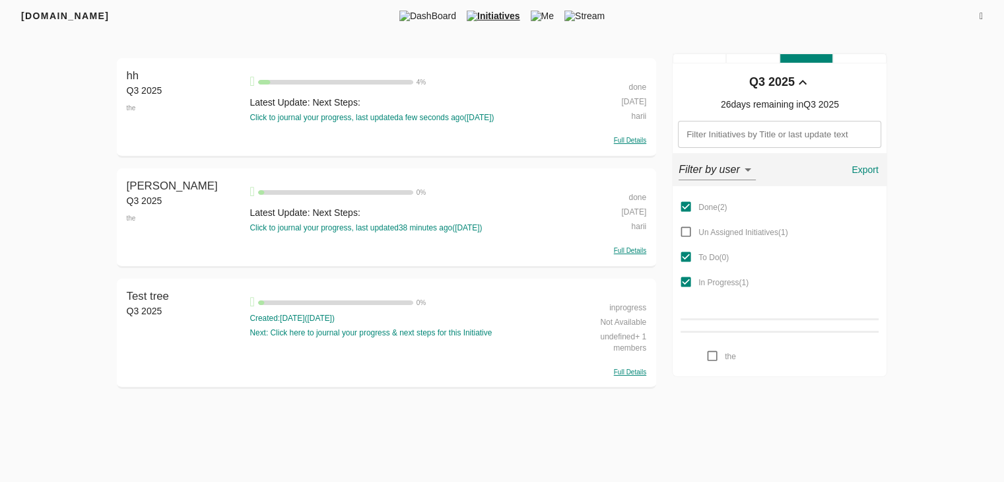
click at [635, 196] on div "done" at bounding box center [607, 196] width 78 height 15
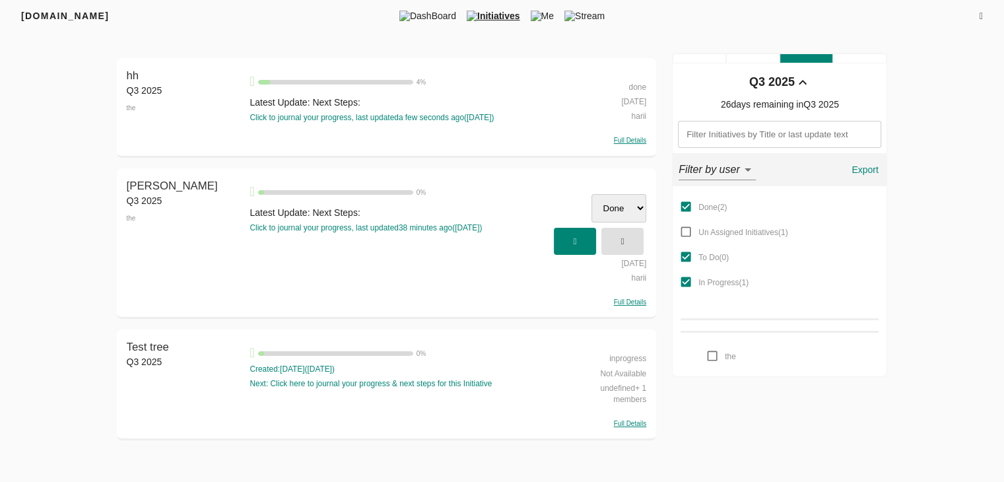
click at [611, 205] on select "Done Un Assigned Initiatives To Do In Progress" at bounding box center [619, 208] width 55 height 28
select select "inprogress"
click at [592, 194] on select "Done Un Assigned Initiatives To Do In Progress" at bounding box center [619, 208] width 55 height 28
click at [578, 234] on span "button" at bounding box center [574, 241] width 29 height 22
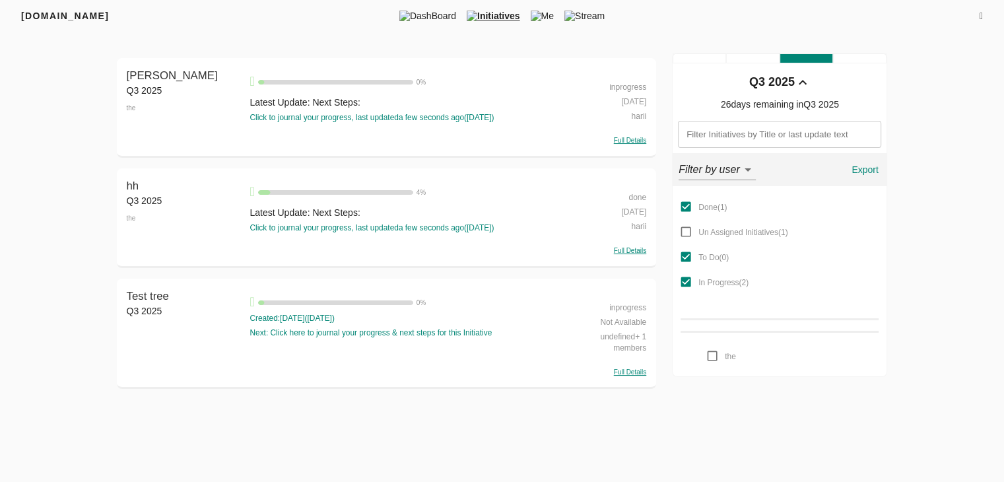
click at [638, 88] on div "inprogress" at bounding box center [607, 86] width 78 height 15
select select "inprogress"
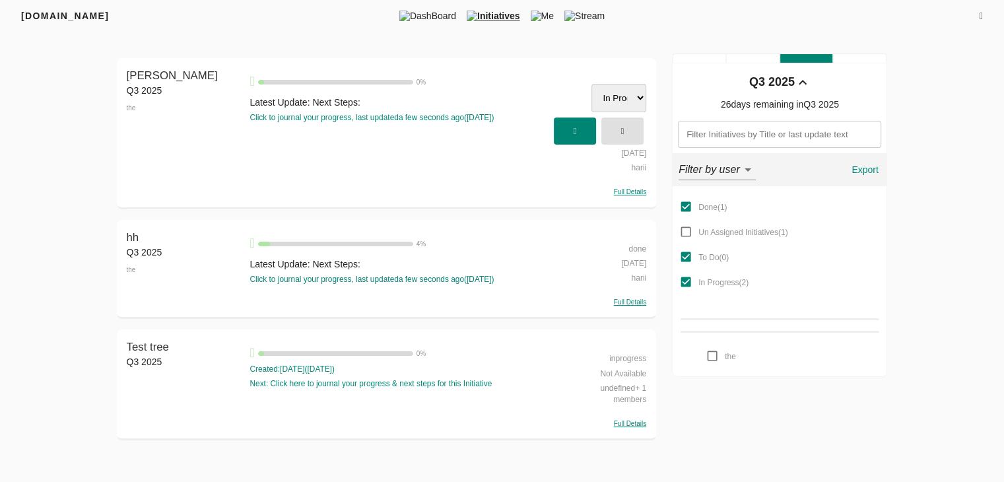
click at [629, 96] on select "Done Un Assigned Initiatives To Do In Progress" at bounding box center [619, 98] width 55 height 28
click at [613, 127] on span "button" at bounding box center [622, 131] width 29 height 22
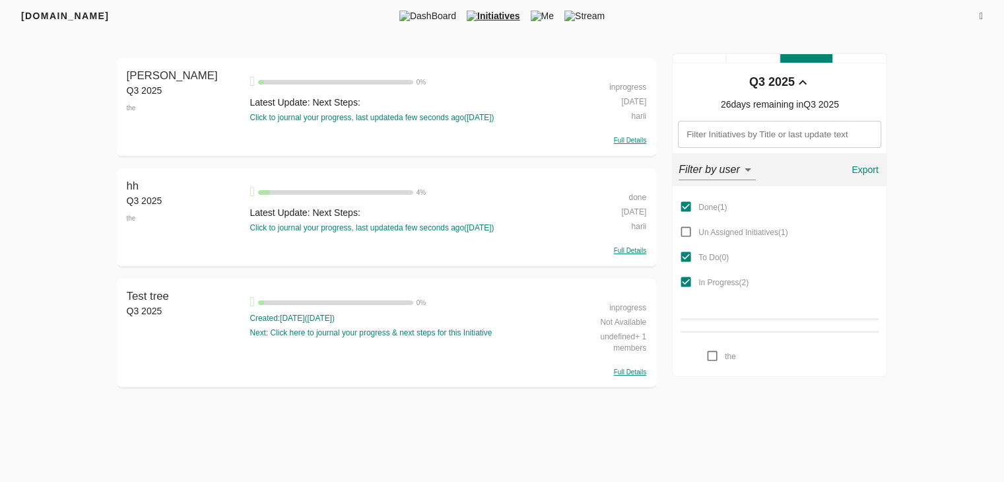
click at [630, 195] on div "done" at bounding box center [607, 196] width 78 height 15
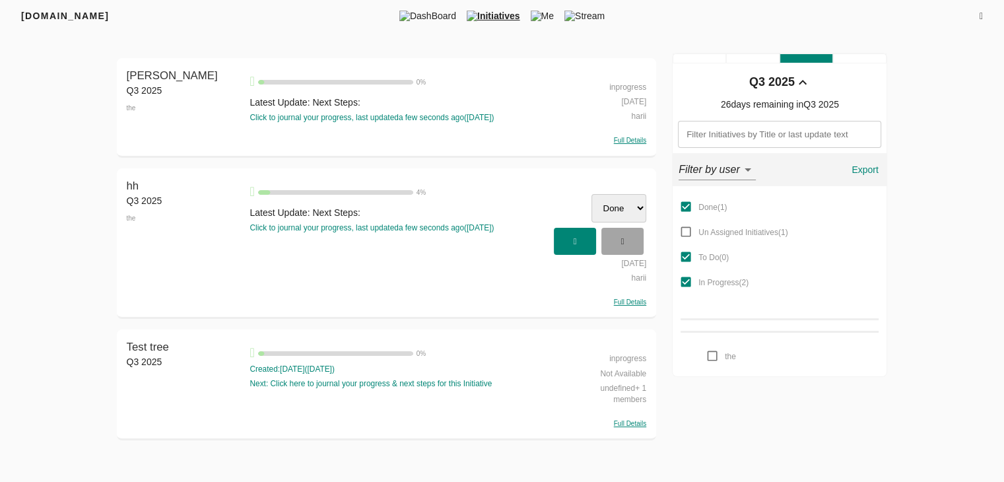
click at [628, 242] on span "button" at bounding box center [622, 241] width 29 height 22
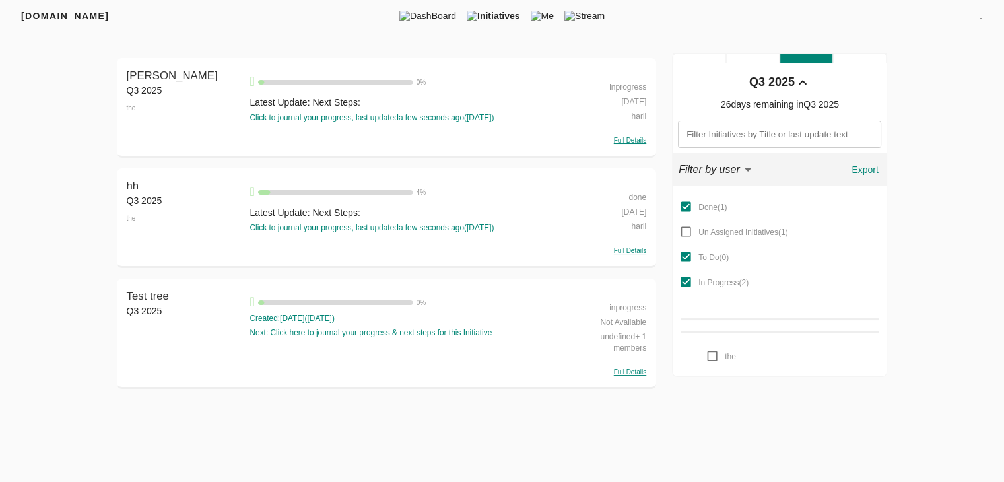
click at [634, 195] on div "done" at bounding box center [607, 196] width 78 height 15
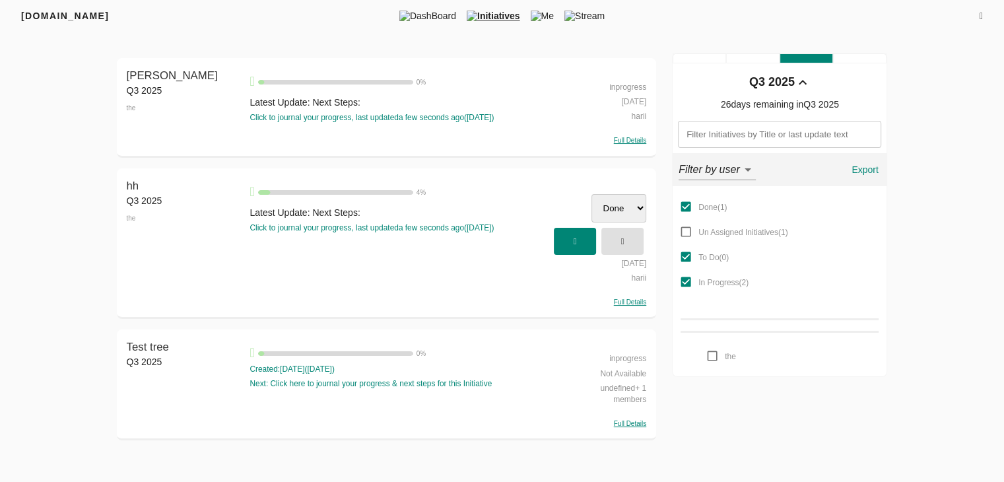
click at [615, 206] on select "Done Un Assigned Initiatives To Do In Progress" at bounding box center [619, 208] width 55 height 28
click at [641, 209] on select "Done Un Assigned Initiatives To Do In Progress" at bounding box center [619, 208] width 55 height 28
click at [627, 194] on select "Done Un Assigned Initiatives To Do In Progress" at bounding box center [619, 208] width 55 height 28
select select "inprogress"
click at [592, 194] on select "Done Un Assigned Initiatives To Do In Progress" at bounding box center [619, 208] width 55 height 28
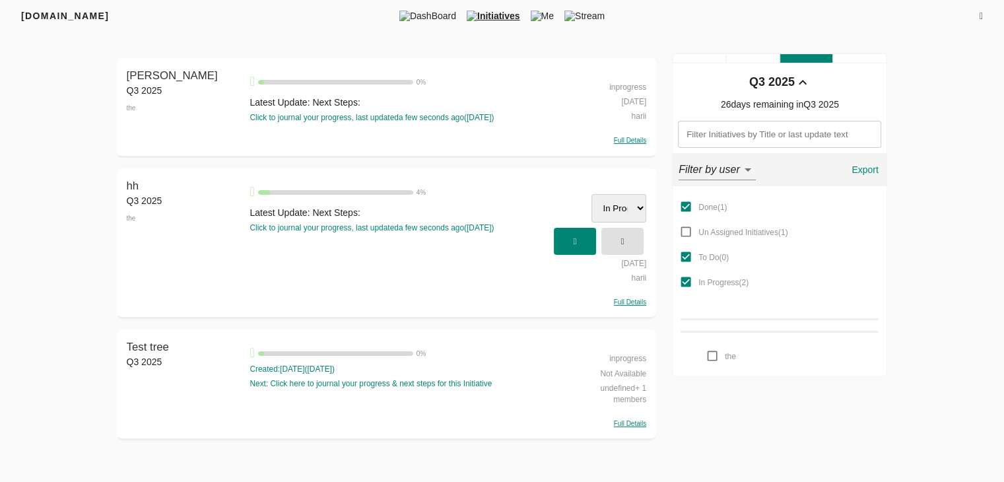
click at [605, 279] on div "harii" at bounding box center [607, 276] width 78 height 15
click at [585, 244] on span "button" at bounding box center [574, 241] width 29 height 22
